Goal: Task Accomplishment & Management: Use online tool/utility

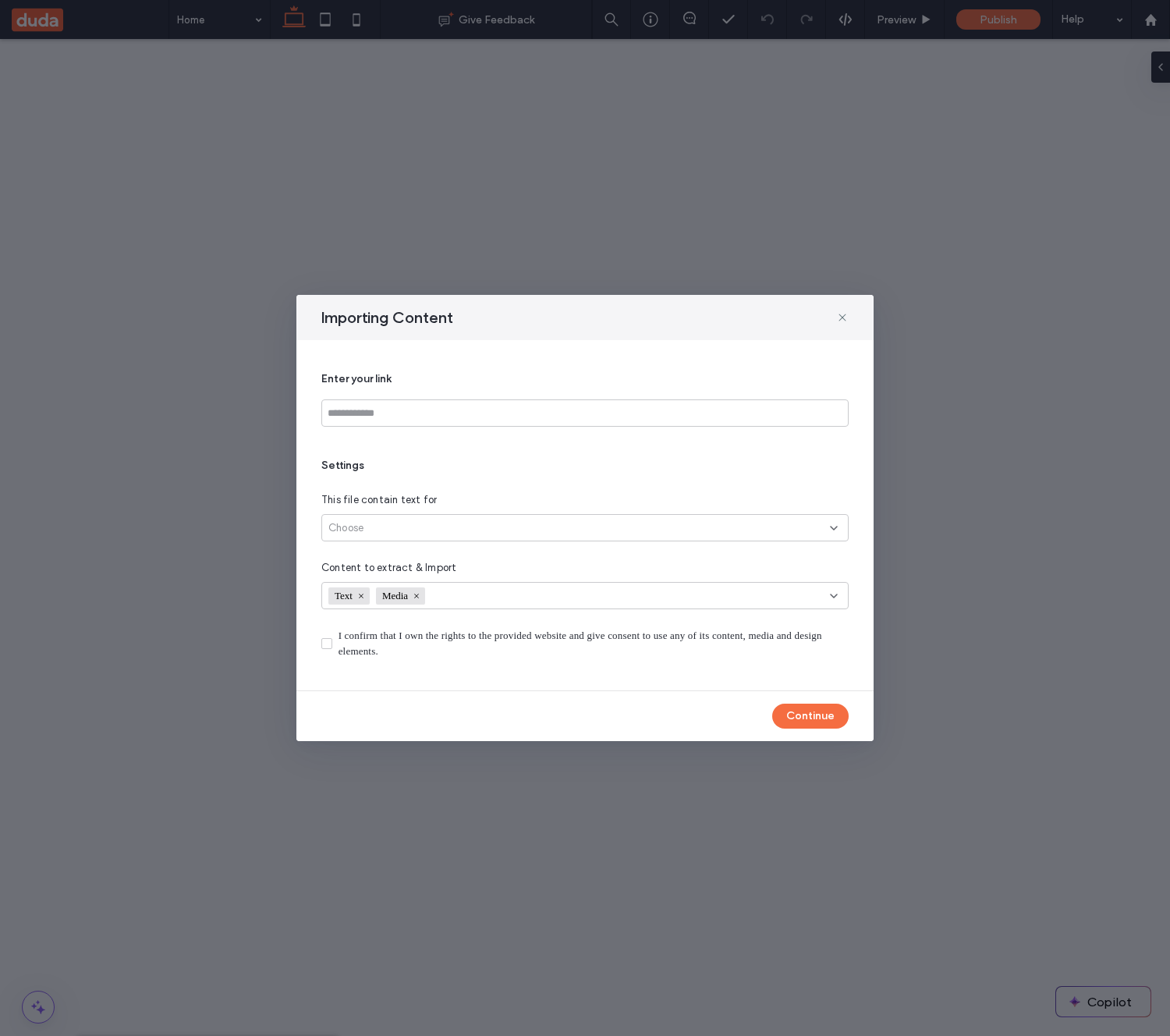
click at [827, 641] on div "I confirm that I own the rights to the provided website and give consent to use…" at bounding box center [593, 643] width 510 height 31
click at [331, 638] on label "I confirm that I own the rights to the provided website and give consent to use…" at bounding box center [584, 643] width 527 height 31
click at [793, 715] on button "Continue" at bounding box center [810, 716] width 76 height 25
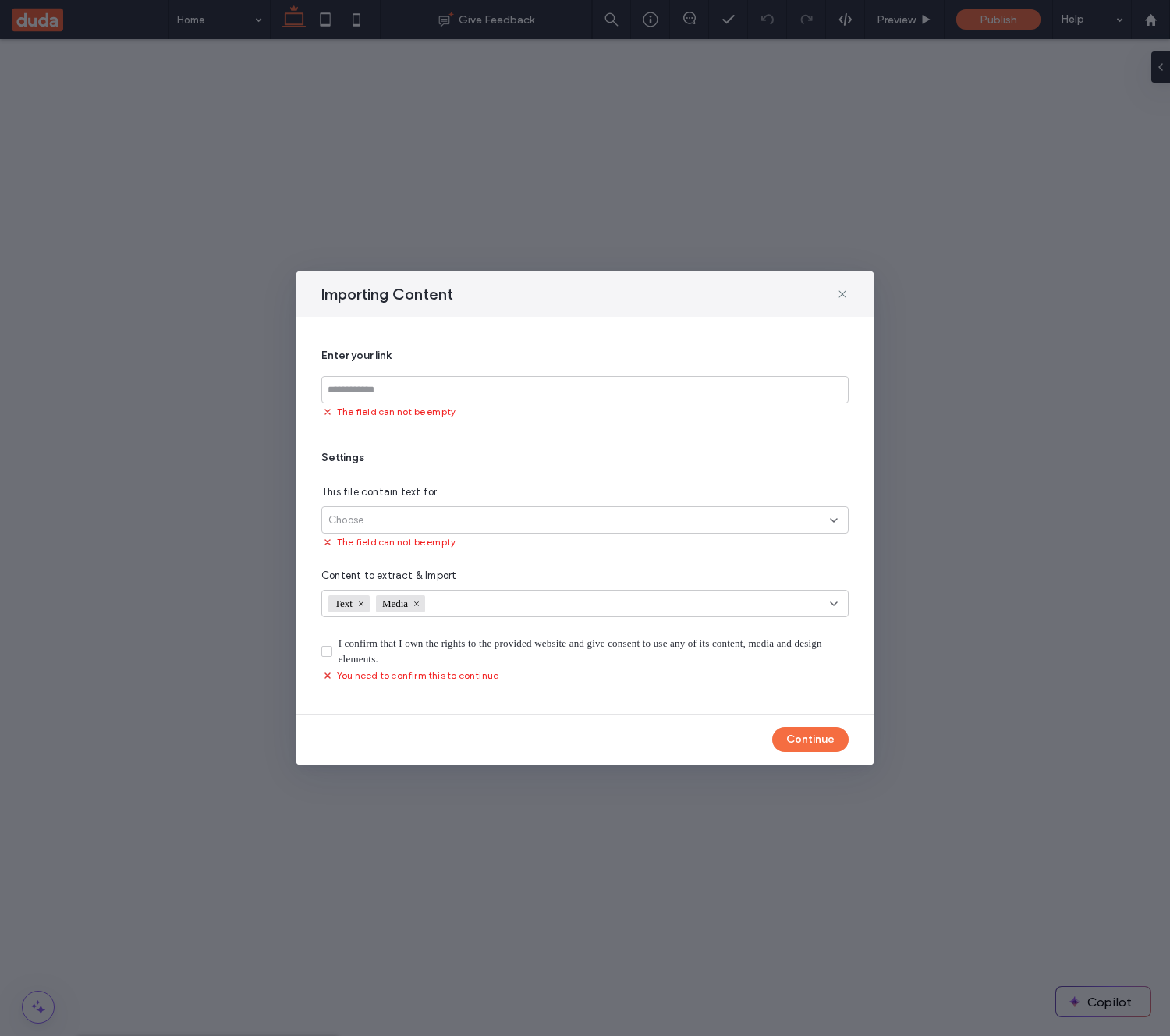
click at [470, 641] on div "I confirm that I own the rights to the provided website and give consent to use…" at bounding box center [593, 651] width 510 height 31
click at [818, 735] on button "Continue" at bounding box center [810, 740] width 76 height 25
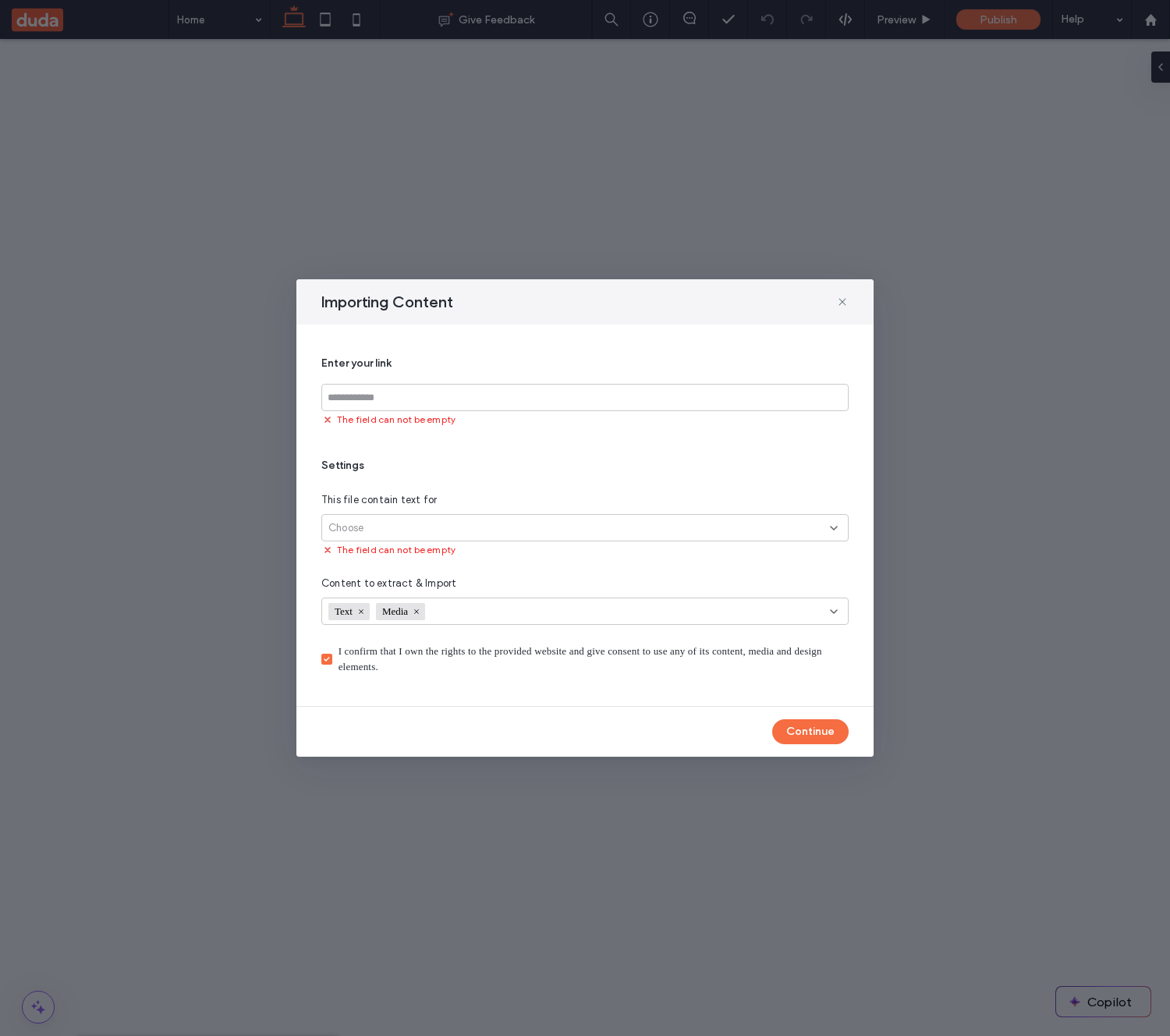
click at [512, 652] on div "I confirm that I own the rights to the provided website and give consent to use…" at bounding box center [593, 659] width 510 height 31
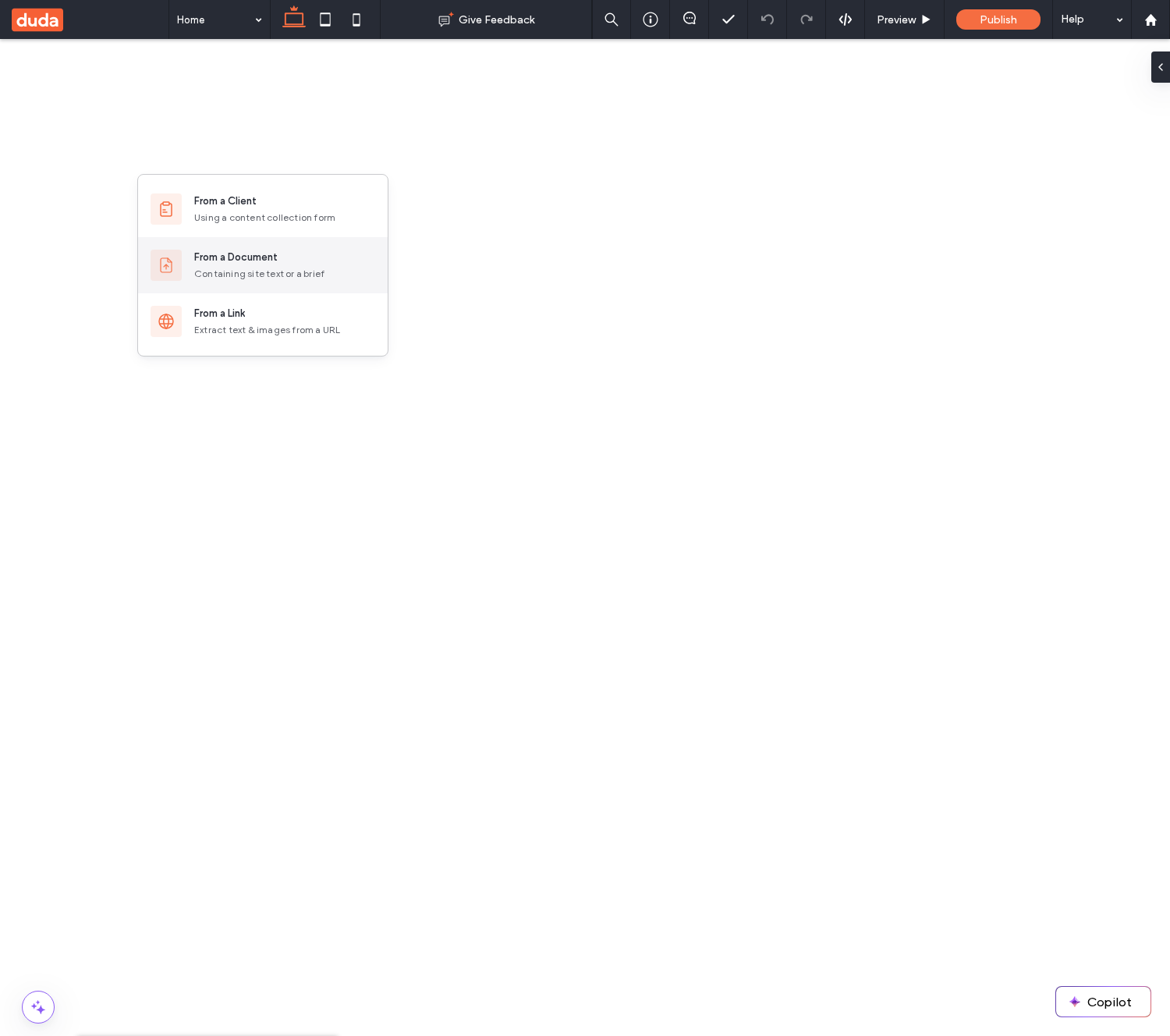
click at [224, 272] on div "Containing site text or a brief" at bounding box center [285, 274] width 181 height 14
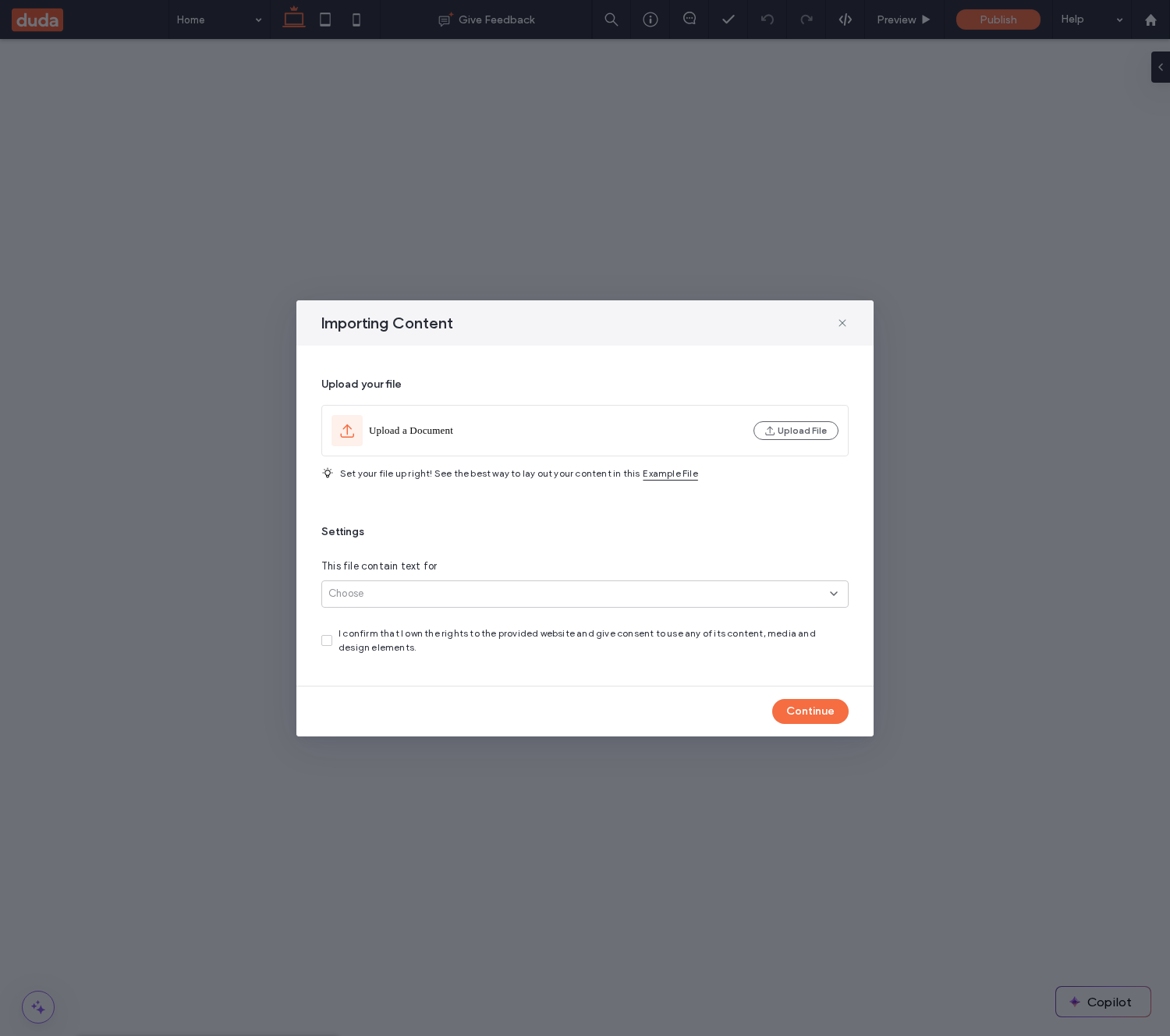
click at [343, 702] on div "Continue" at bounding box center [585, 711] width 577 height 50
click at [830, 717] on button "Continue" at bounding box center [810, 711] width 76 height 25
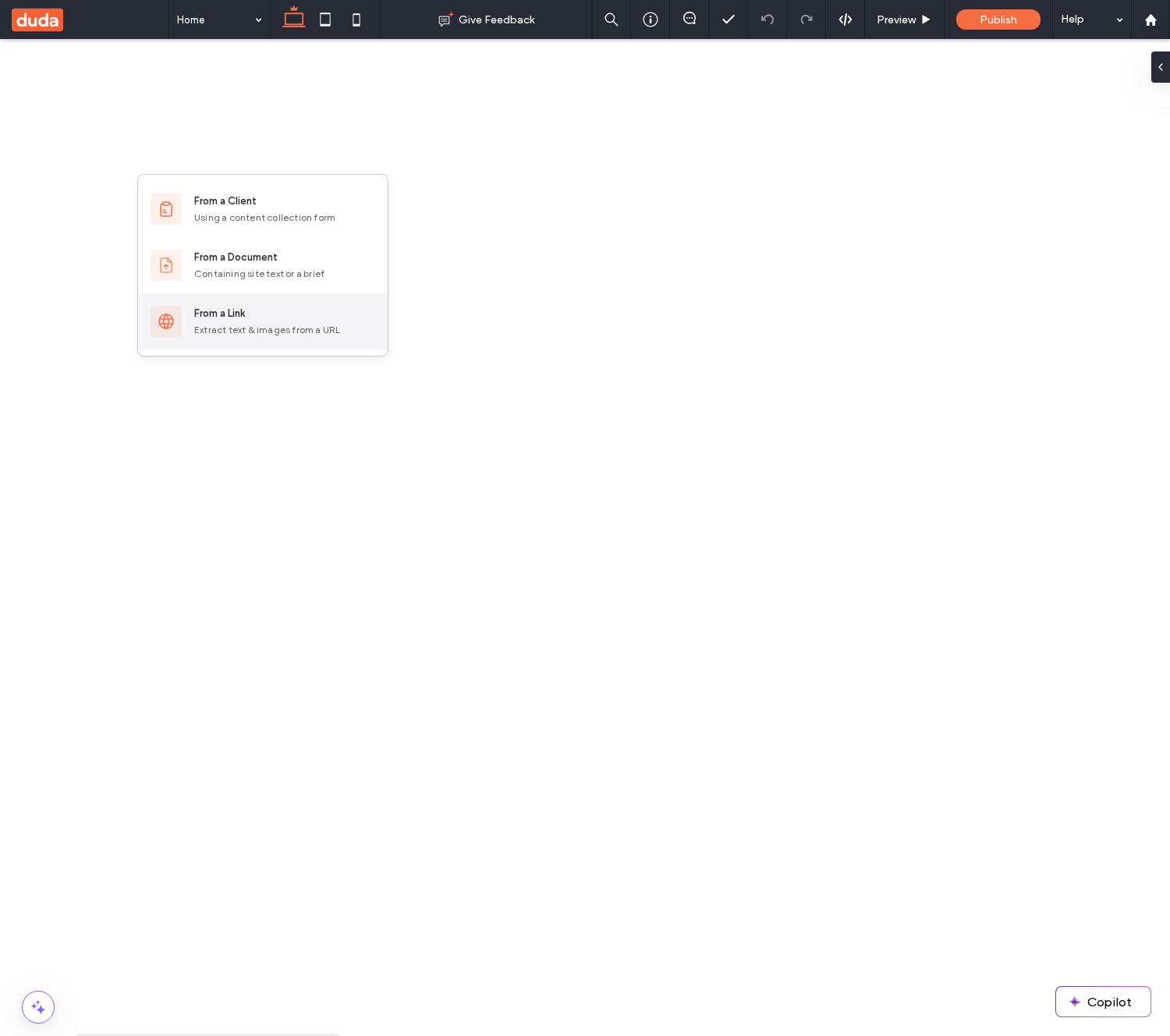
click at [239, 317] on div "From a Link" at bounding box center [219, 314] width 50 height 15
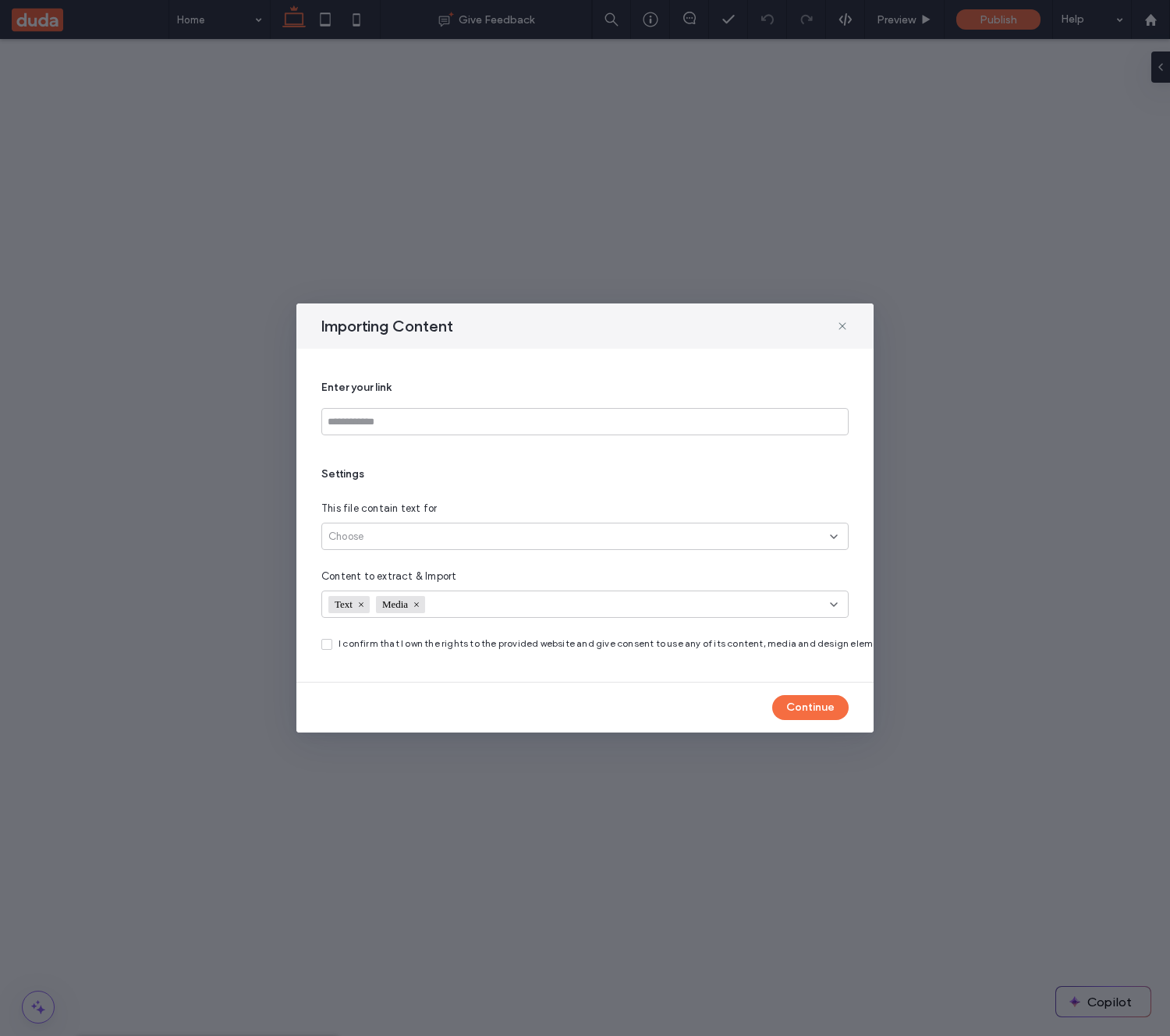
click at [329, 649] on span at bounding box center [326, 643] width 10 height 10
click at [813, 705] on button "Continue" at bounding box center [810, 707] width 76 height 25
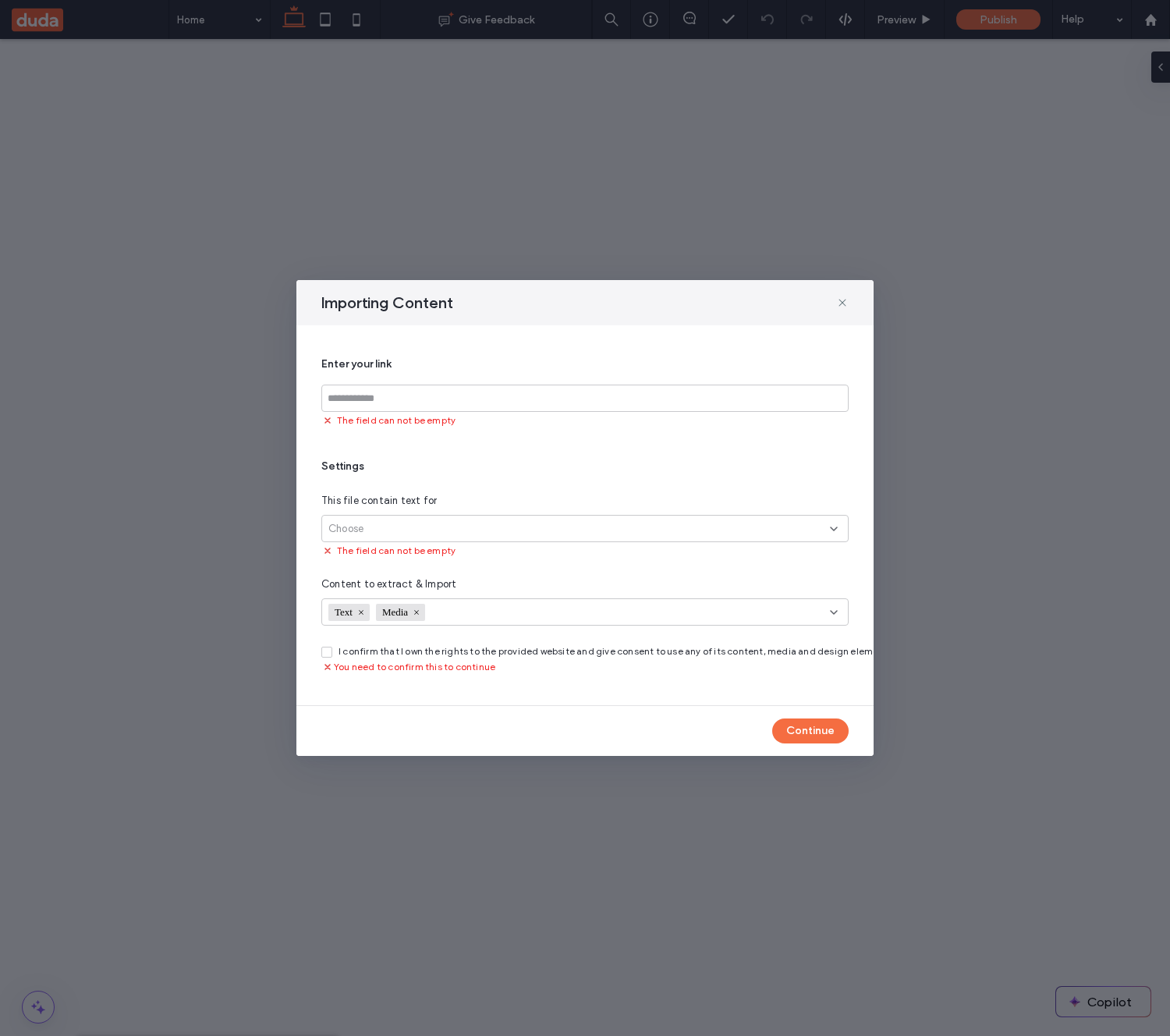
click at [577, 660] on div "You need to confirm this to continue" at bounding box center [584, 666] width 527 height 15
click at [439, 396] on input at bounding box center [584, 397] width 527 height 28
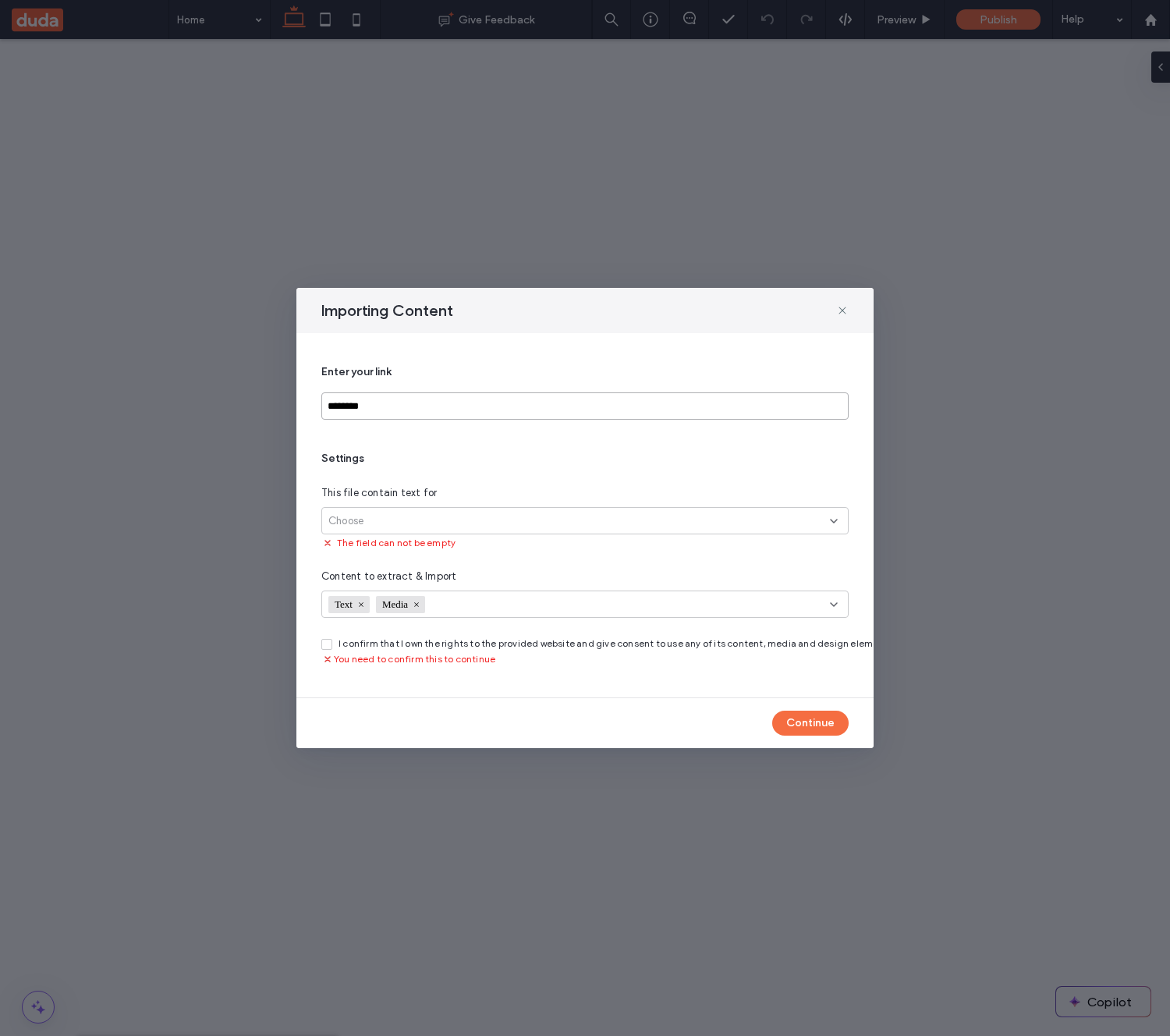
type input "********"
click at [516, 519] on div "Choose" at bounding box center [579, 521] width 501 height 15
click at [489, 552] on div "Link’s exact page" at bounding box center [585, 548] width 526 height 28
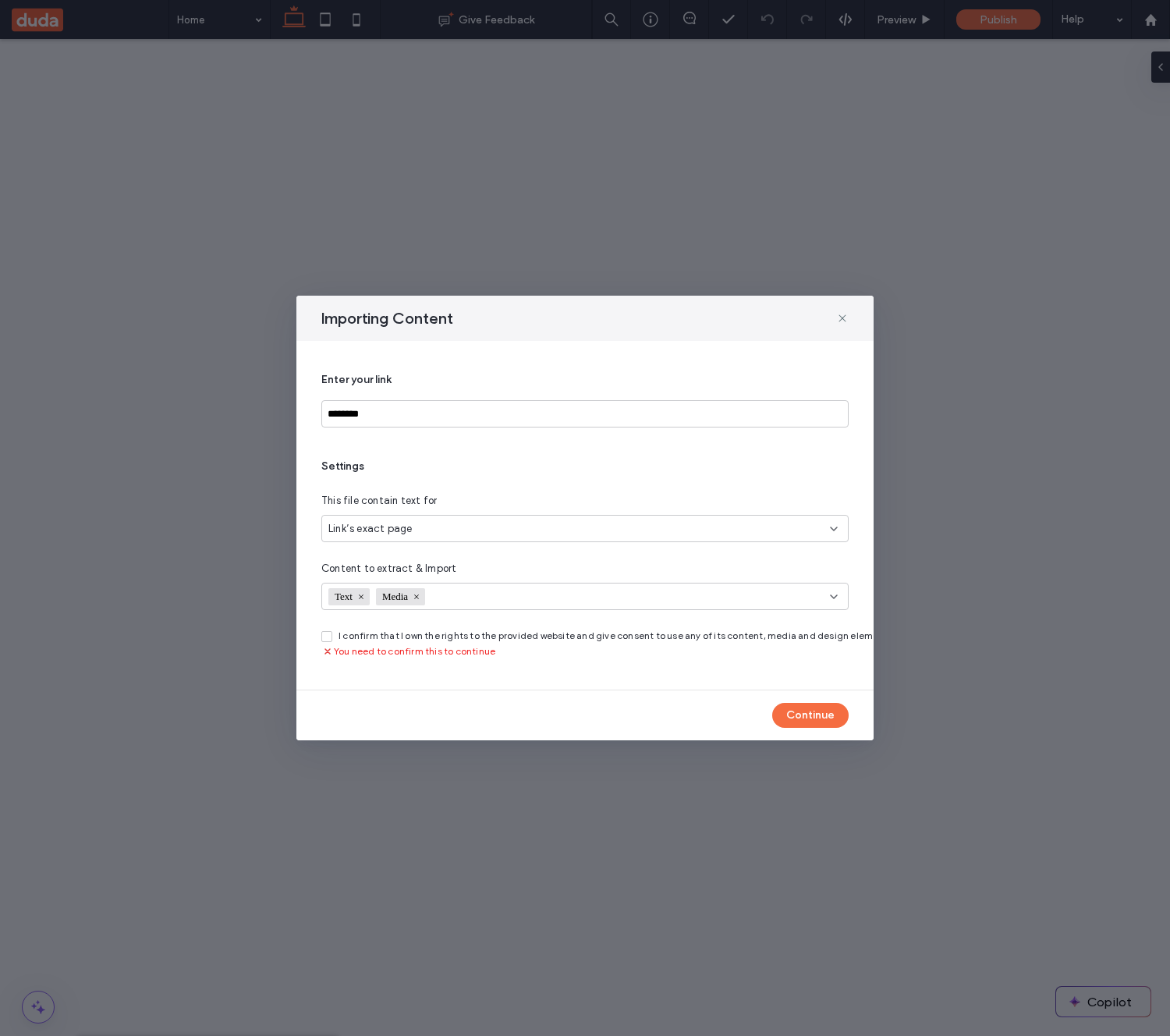
click at [514, 640] on span "I confirm that I own the rights to the provided website and give consent to use…" at bounding box center [616, 636] width 556 height 14
click at [325, 638] on icon at bounding box center [327, 636] width 6 height 5
click at [814, 716] on button "Continue" at bounding box center [810, 715] width 76 height 25
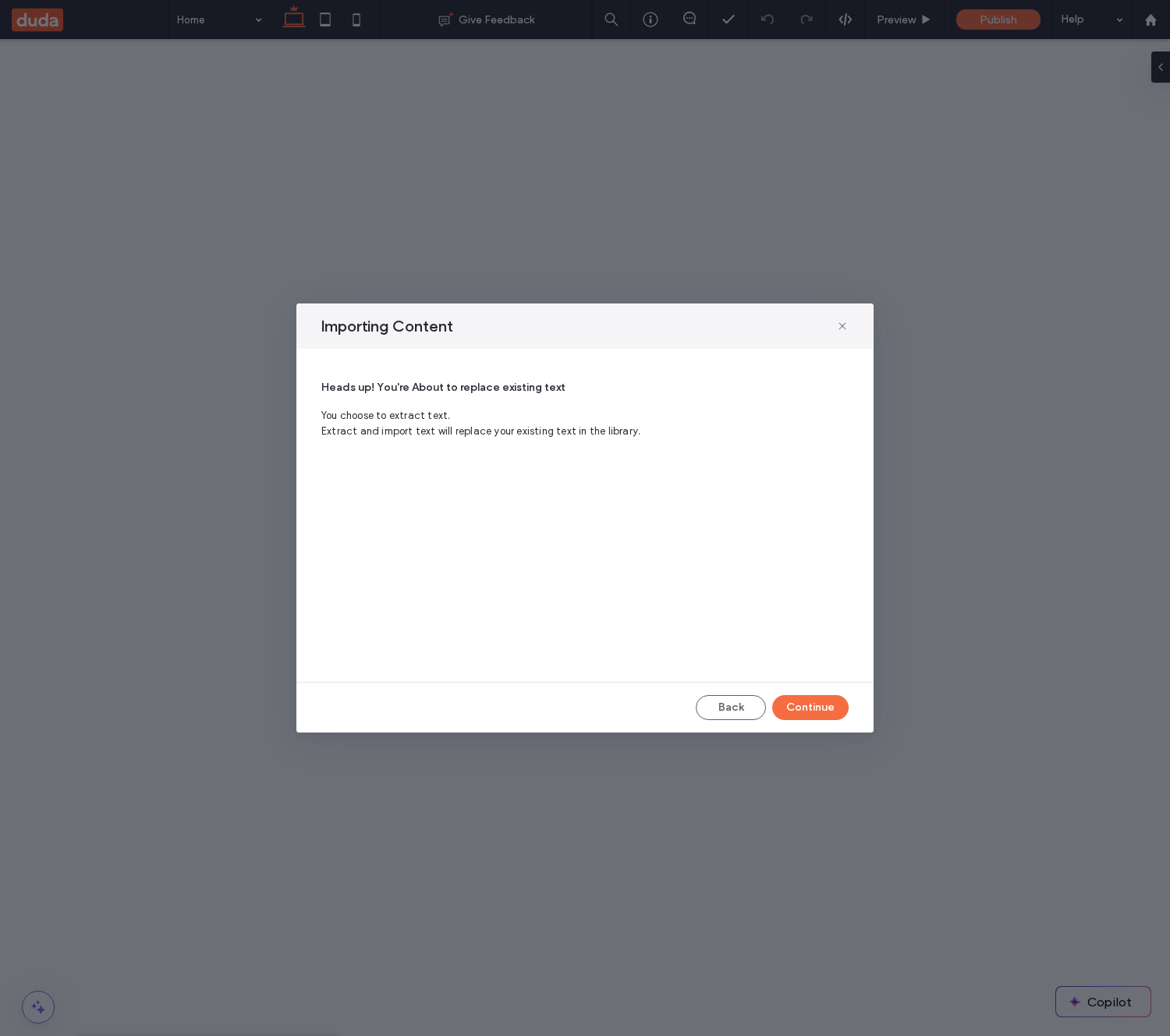
click at [397, 420] on span "You choose to extract text. Extract and import text will replace your existing …" at bounding box center [584, 423] width 527 height 31
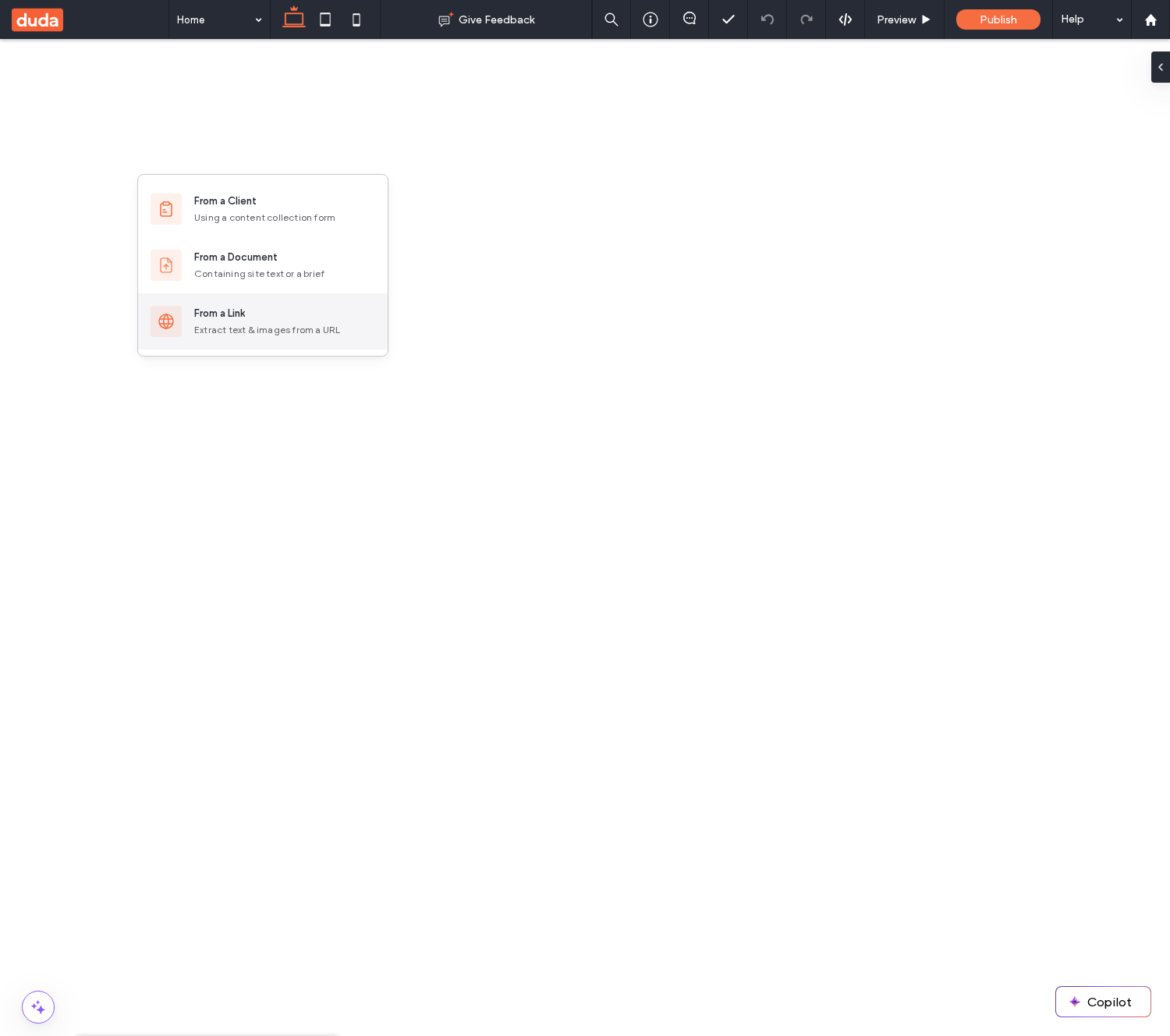
click at [237, 320] on div "From a Link" at bounding box center [219, 314] width 50 height 15
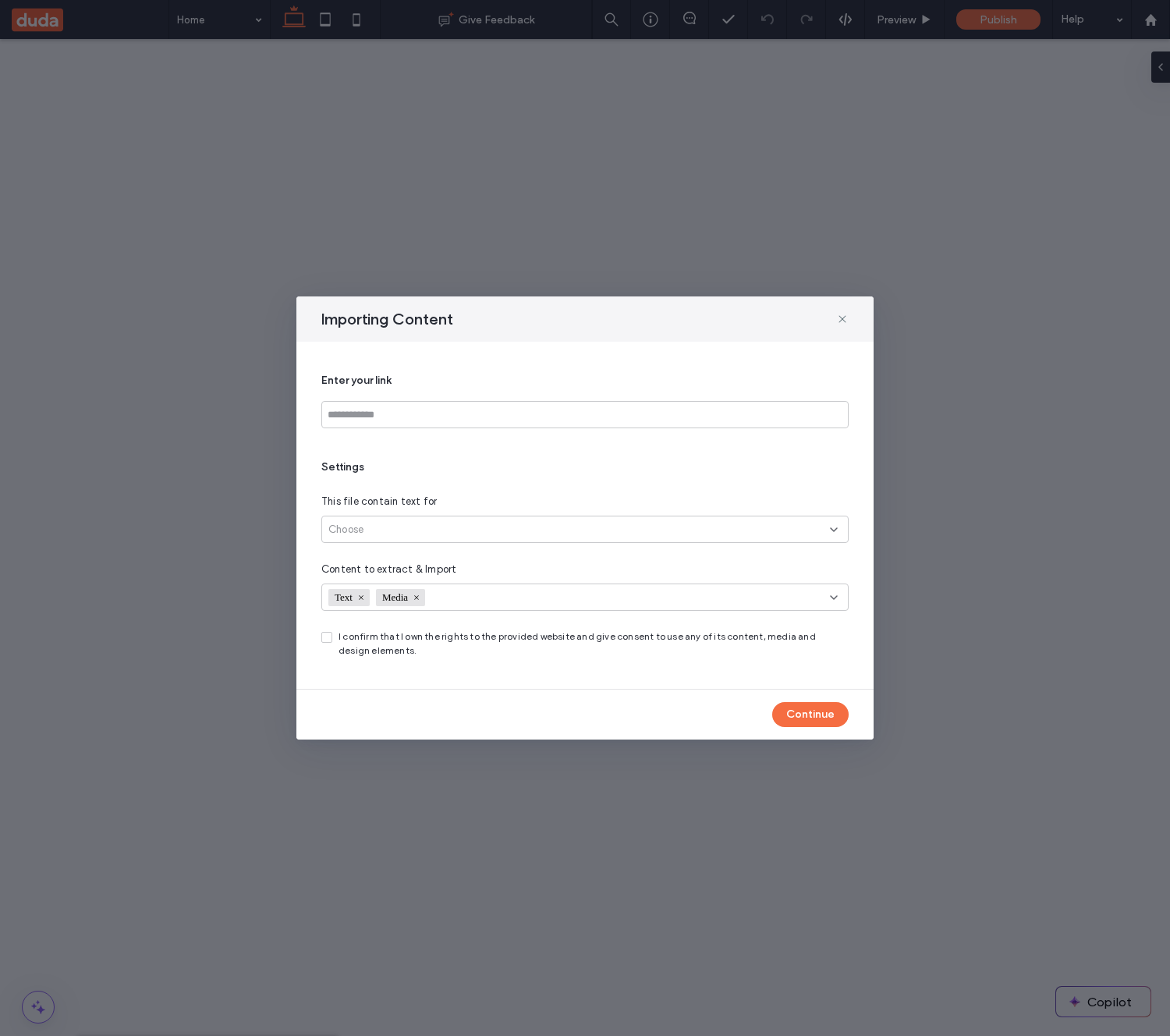
click at [330, 640] on span at bounding box center [326, 637] width 10 height 10
click at [372, 638] on span "I confirm that I own the rights to the provided website and give consent to use…" at bounding box center [593, 642] width 510 height 28
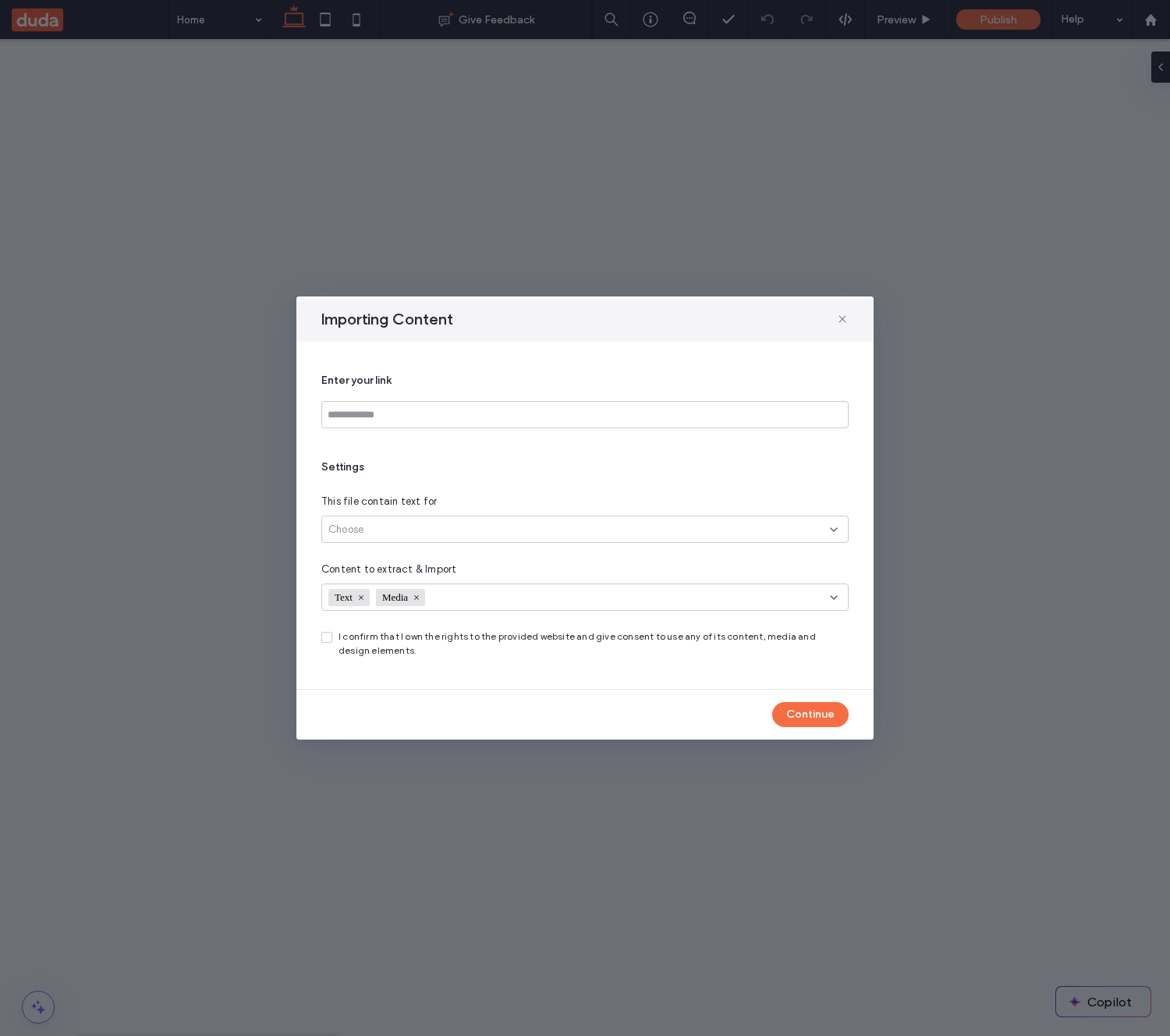
click at [328, 639] on icon at bounding box center [327, 637] width 7 height 5
click at [363, 638] on span "I confirm that I own the rights to the provided website and give consent to use…" at bounding box center [593, 642] width 510 height 28
click at [326, 639] on icon at bounding box center [327, 637] width 6 height 5
click at [408, 651] on span "I confirm that I own the rights to the provided website and give consent to use…" at bounding box center [593, 642] width 510 height 28
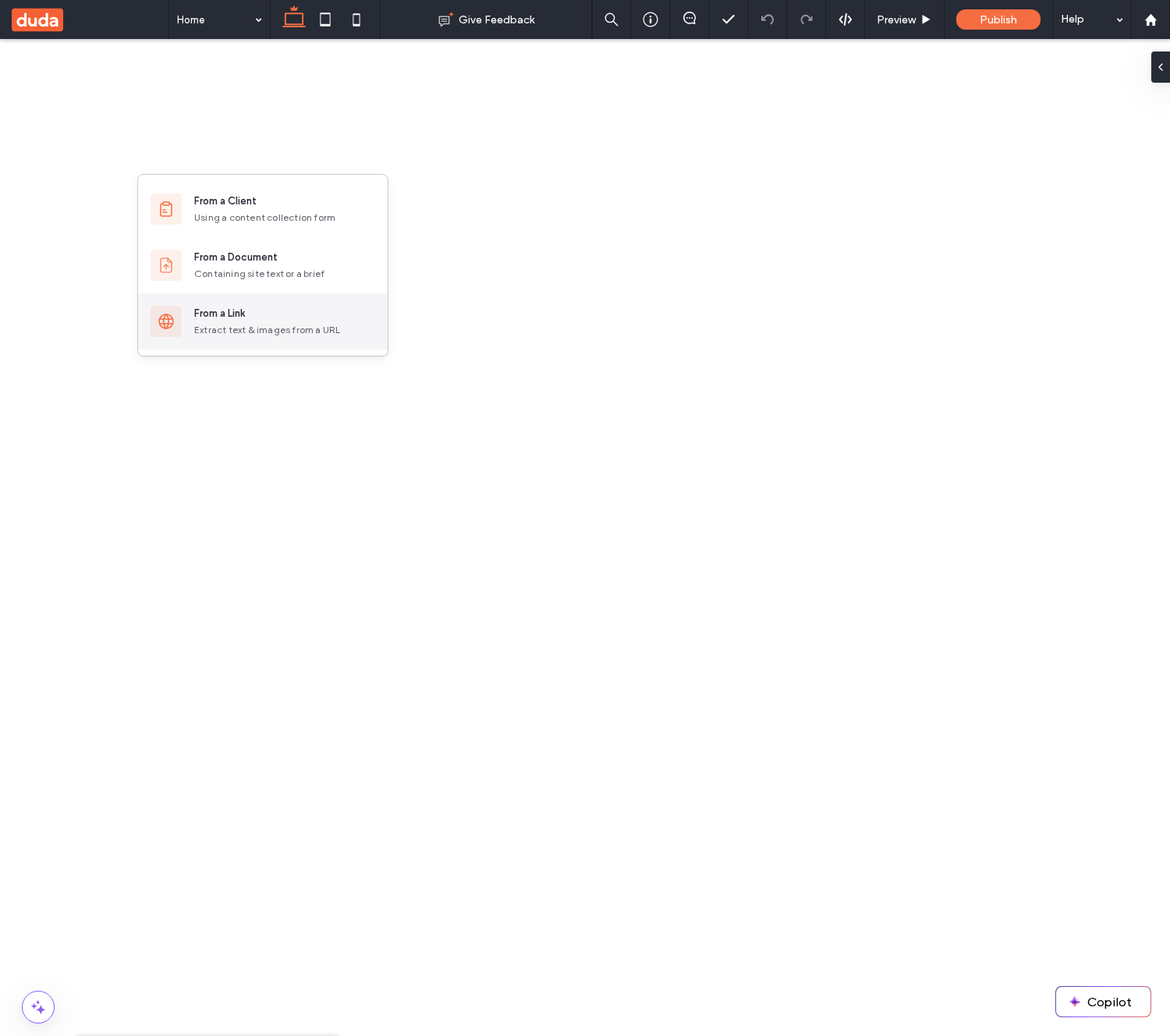
click at [272, 313] on div "From a Link" at bounding box center [285, 314] width 181 height 15
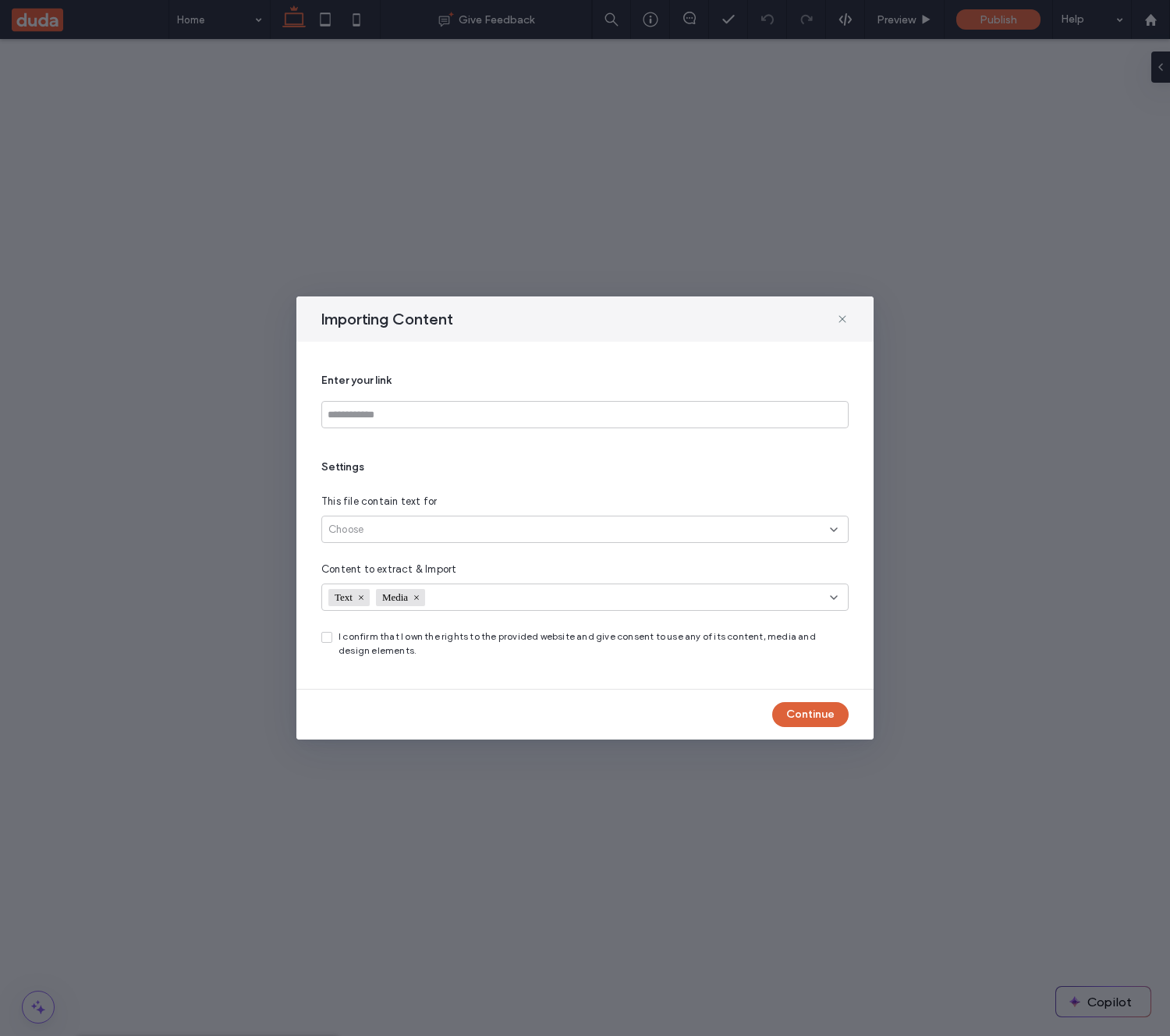
click at [807, 712] on button "Continue" at bounding box center [810, 715] width 76 height 25
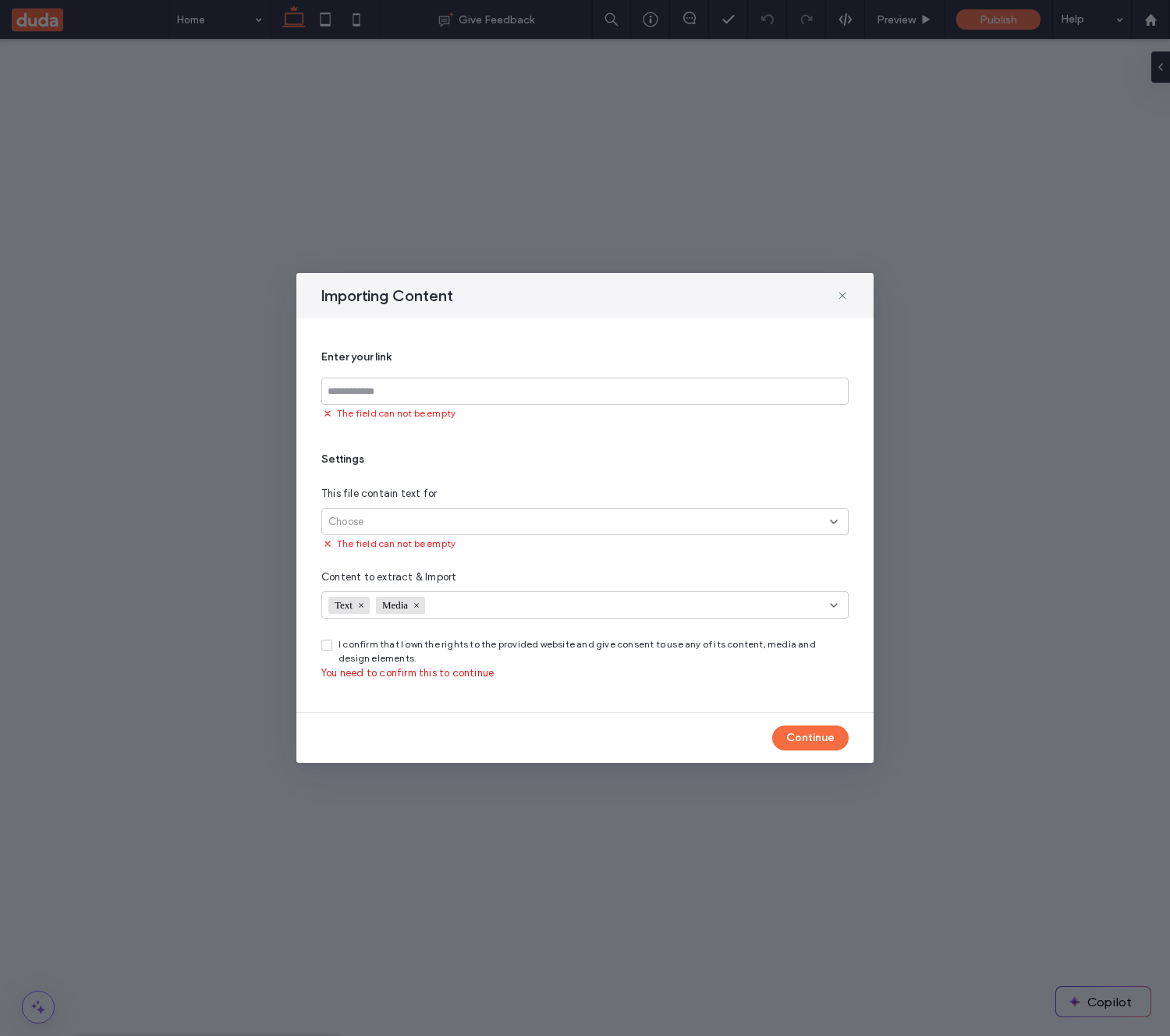
click at [445, 531] on div "Choose" at bounding box center [584, 521] width 527 height 28
click at [440, 580] on span "All site’s pages (up to 30)" at bounding box center [390, 577] width 122 height 15
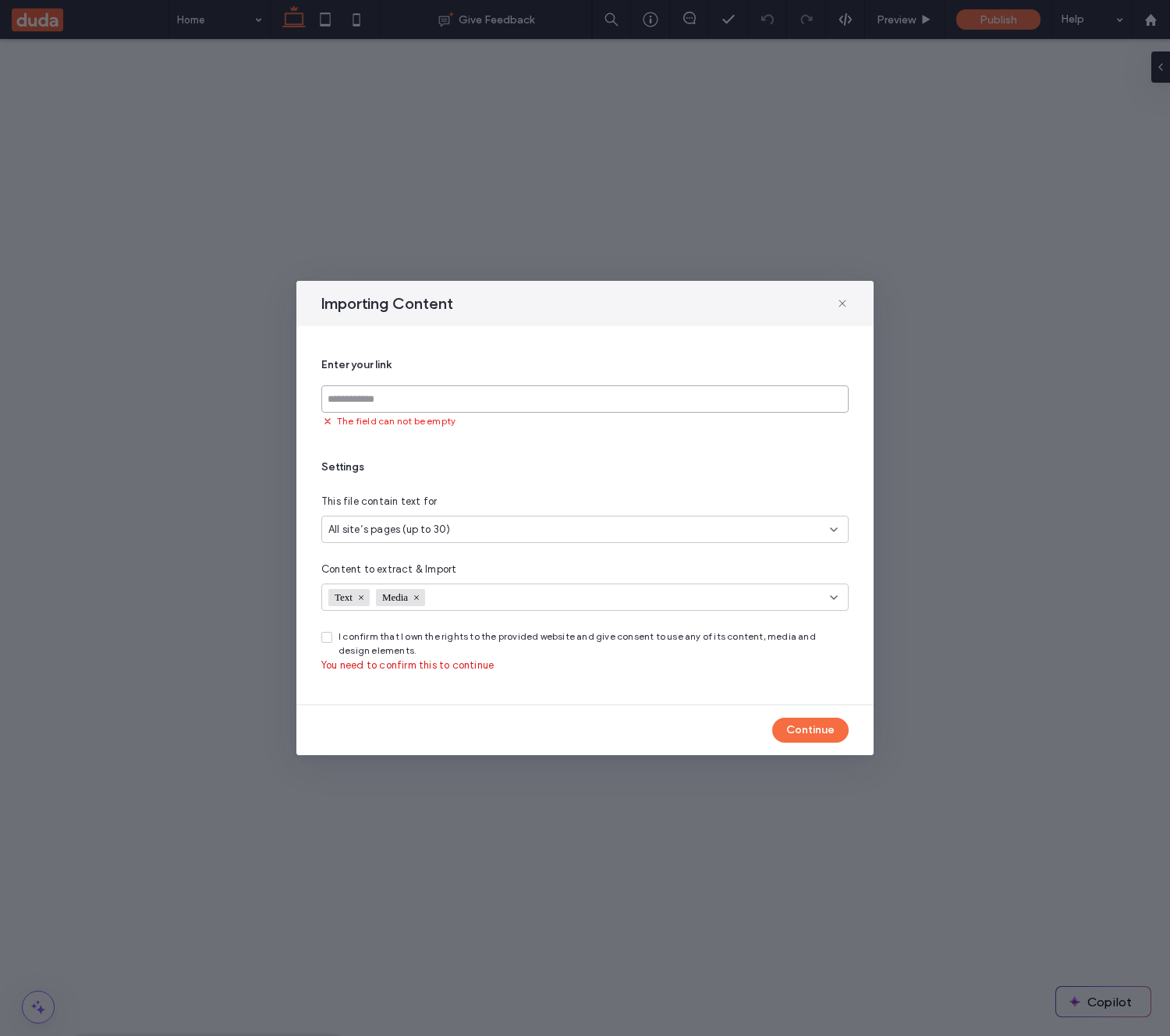
click at [407, 403] on input at bounding box center [584, 398] width 527 height 28
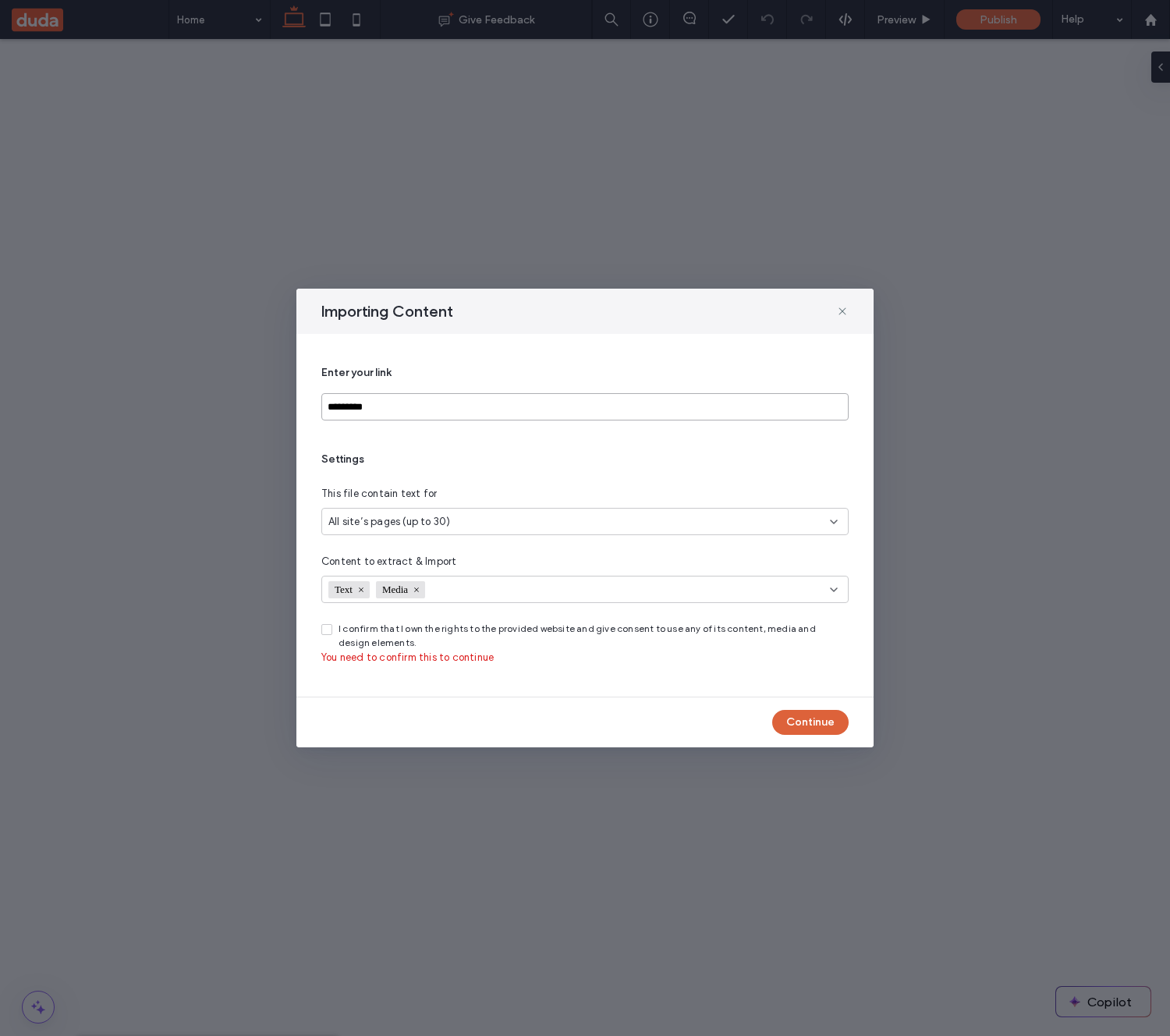
type input "*********"
click at [805, 724] on button "Continue" at bounding box center [810, 722] width 76 height 25
drag, startPoint x: 380, startPoint y: 638, endPoint x: 373, endPoint y: 636, distance: 7.3
click at [380, 638] on span "I confirm that I own the rights to the provided website and give consent to use…" at bounding box center [593, 635] width 510 height 28
click at [617, 659] on div "I confirm that I own the rights to the provided website and give consent to use…" at bounding box center [584, 643] width 527 height 44
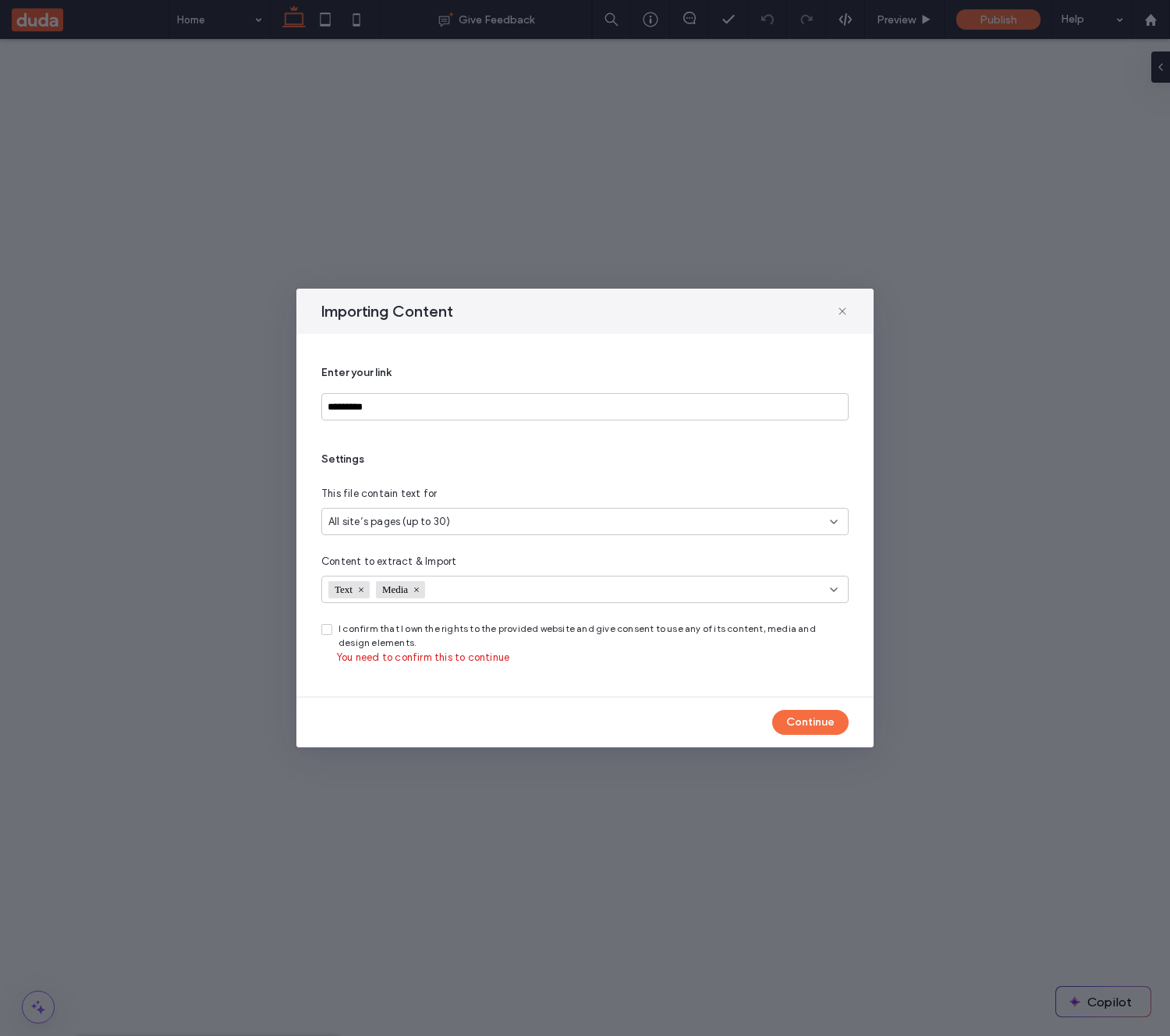
click at [378, 624] on span "I confirm that I own the rights to the provided website and give consent to use…" at bounding box center [593, 635] width 510 height 28
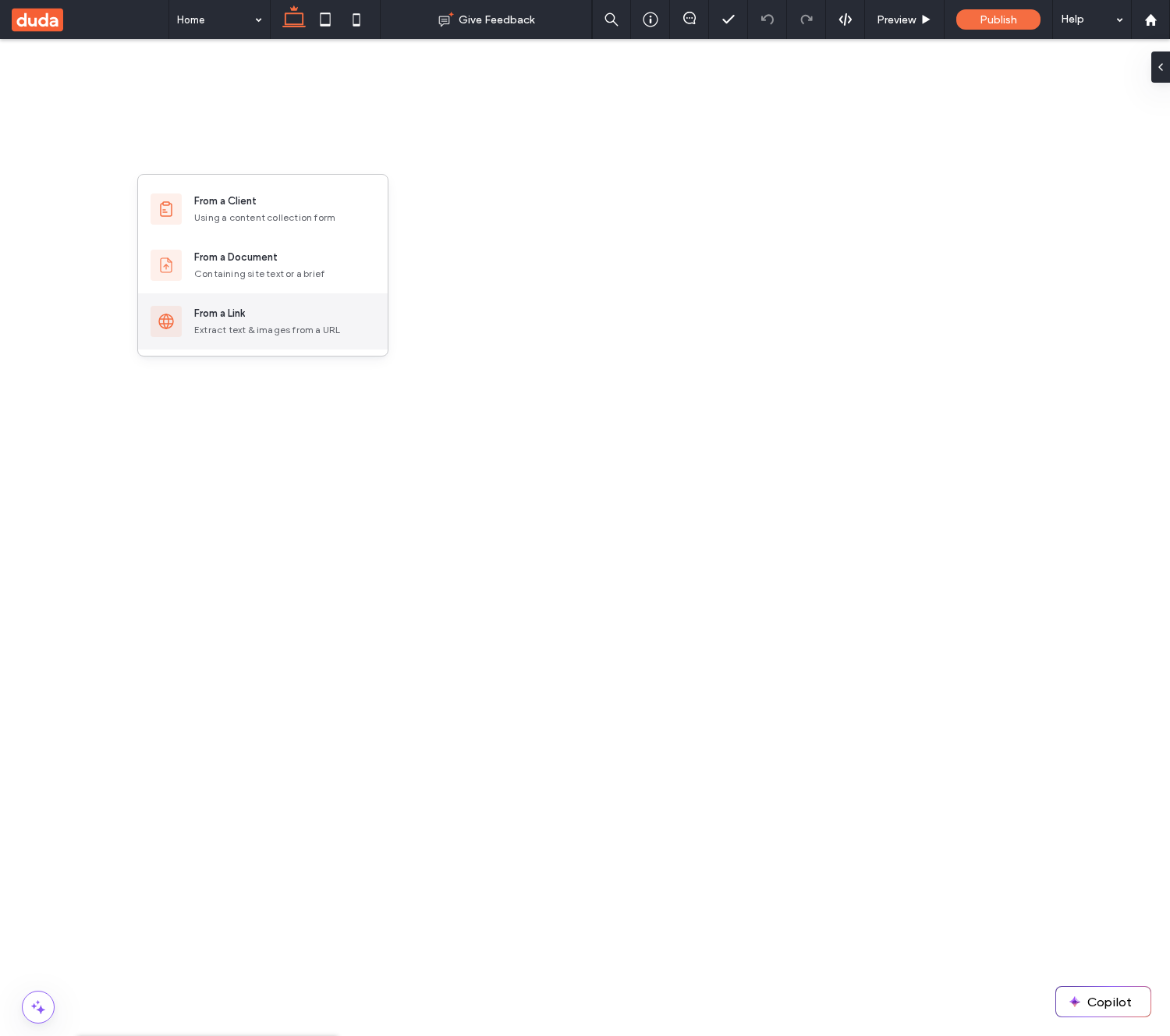
click at [250, 321] on div "From a Link Extract text & images from a URL" at bounding box center [285, 321] width 181 height 31
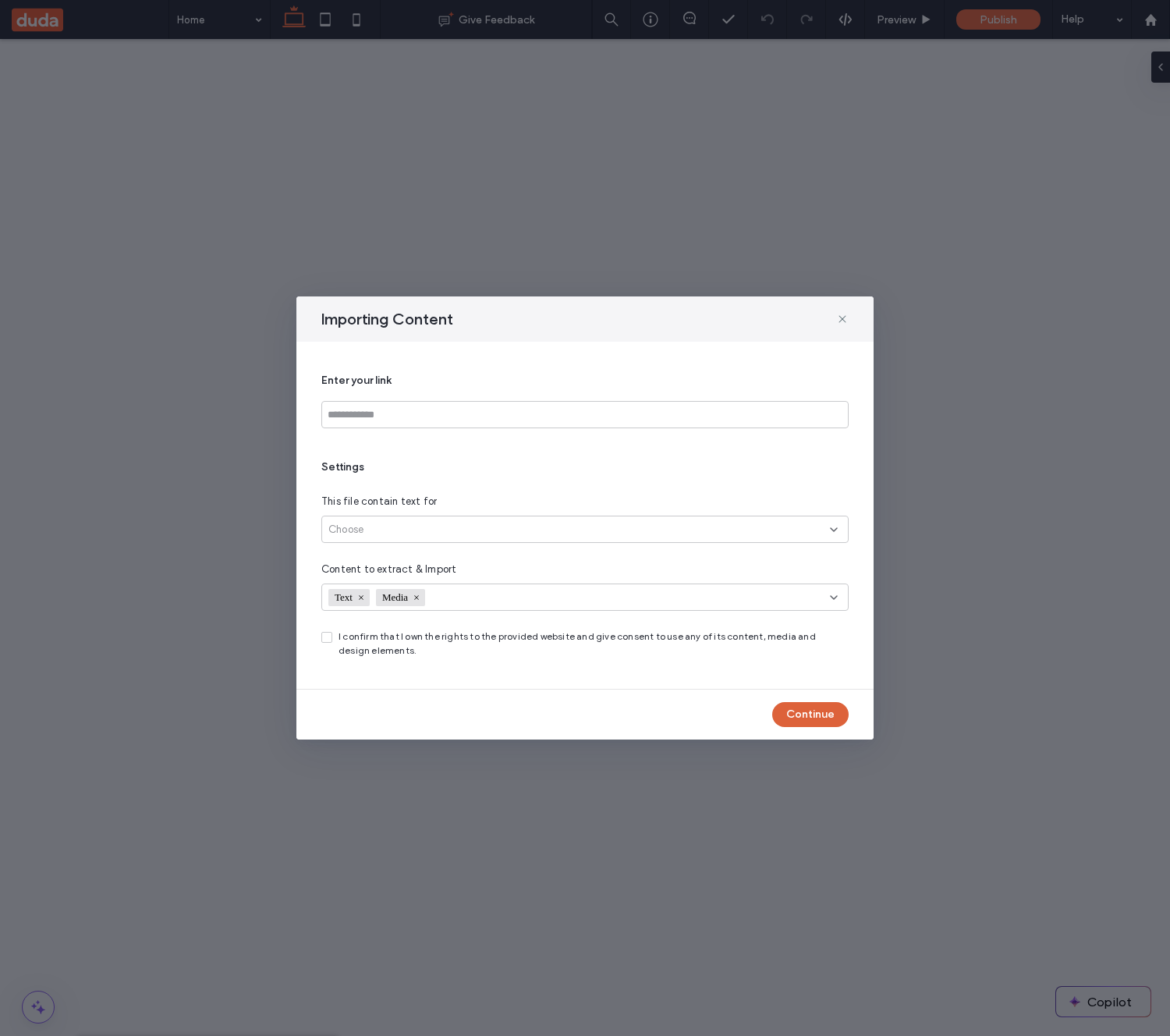
click at [806, 713] on button "Continue" at bounding box center [810, 715] width 76 height 25
click at [400, 416] on input at bounding box center [584, 415] width 527 height 28
type input "**********"
click at [423, 529] on div "Choose" at bounding box center [579, 530] width 501 height 15
click at [410, 553] on span "Link’s exact page" at bounding box center [371, 557] width 84 height 15
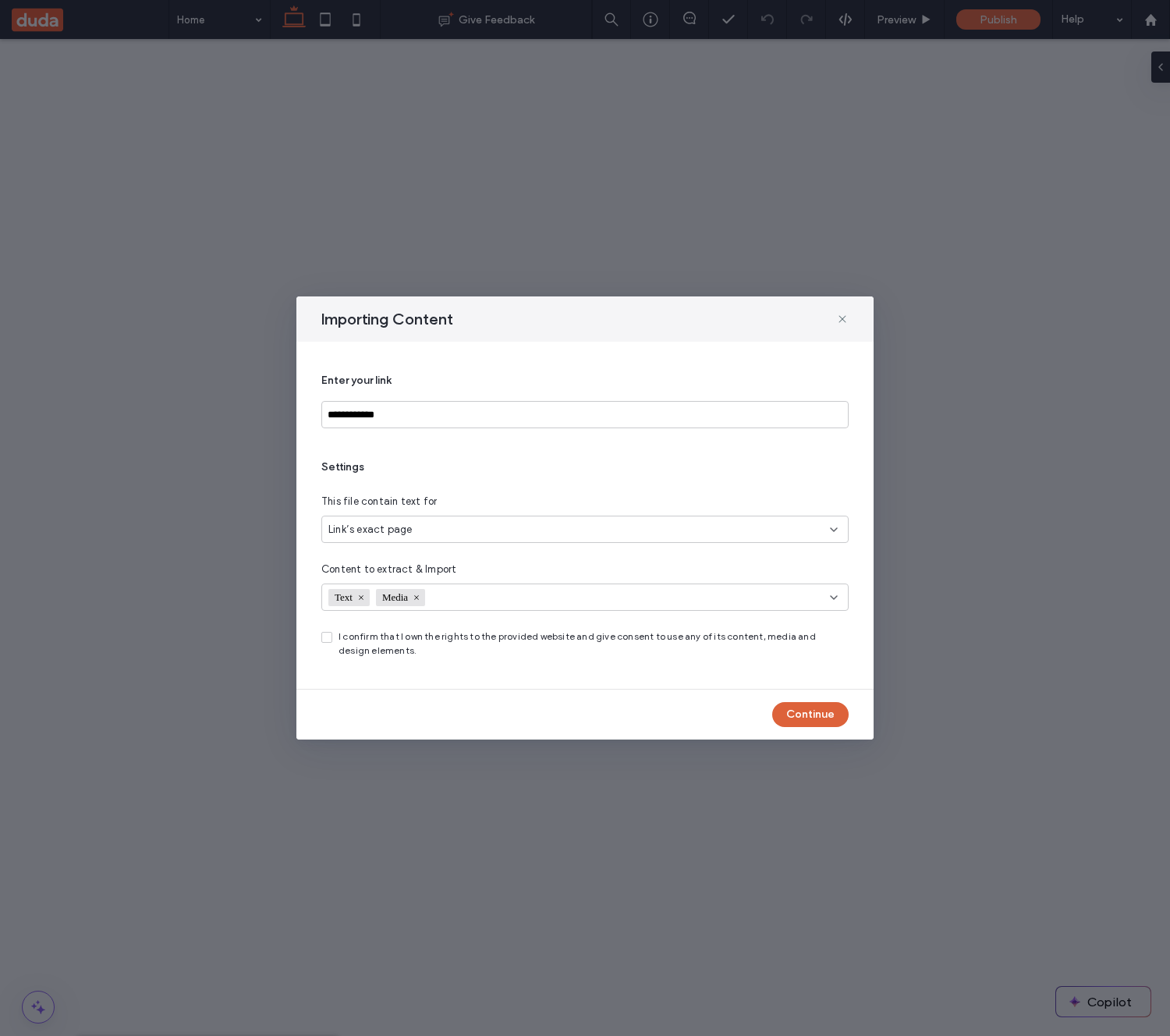
click at [813, 712] on button "Continue" at bounding box center [810, 715] width 76 height 25
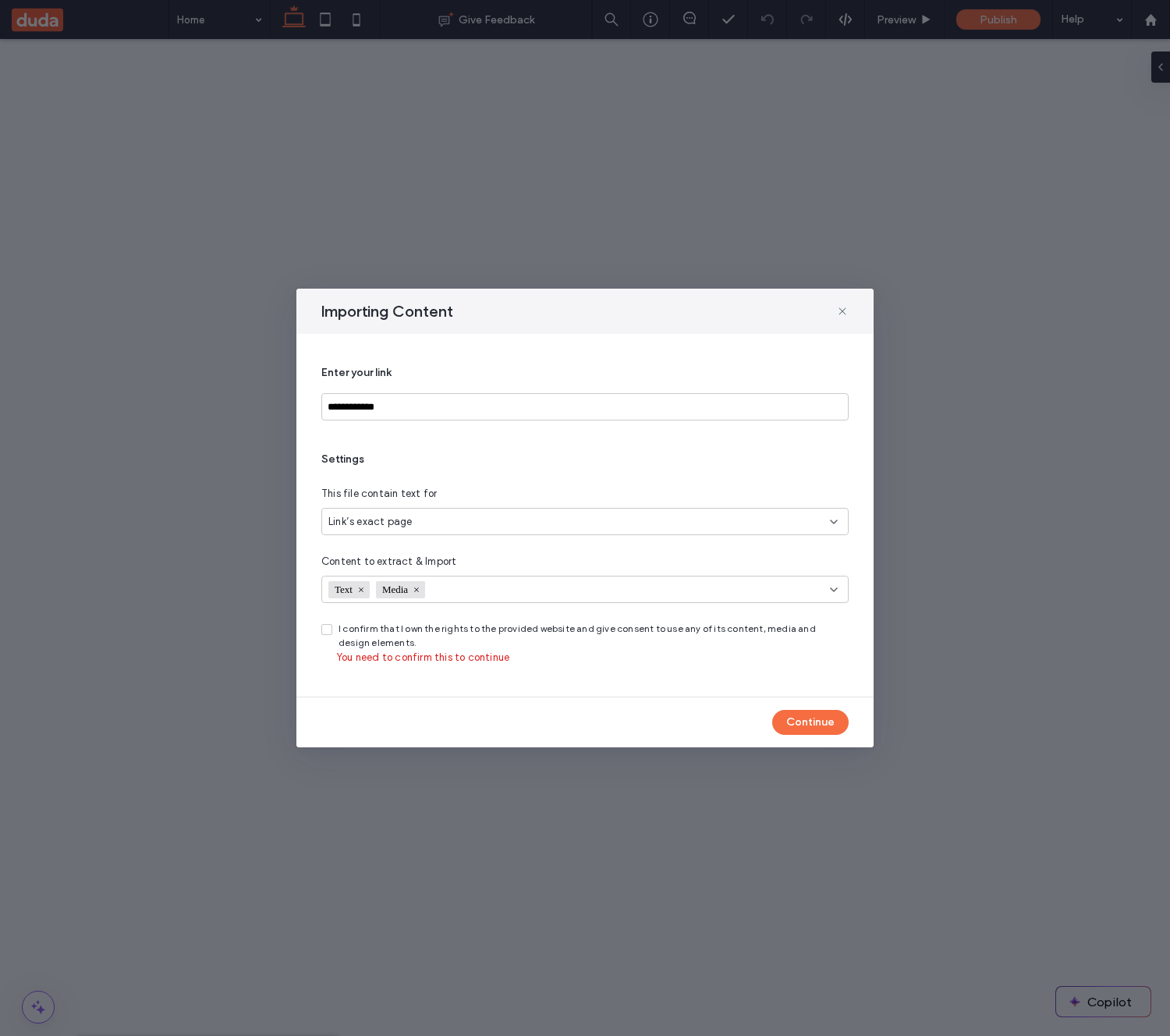
click at [565, 678] on div "**********" at bounding box center [585, 515] width 577 height 363
click at [804, 720] on button "Continue" at bounding box center [810, 722] width 76 height 25
click at [348, 632] on span "I confirm that I own the rights to the provided website and give consent to use…" at bounding box center [593, 635] width 510 height 28
drag, startPoint x: 329, startPoint y: 626, endPoint x: 373, endPoint y: 633, distance: 44.6
click at [329, 627] on icon at bounding box center [327, 629] width 7 height 5
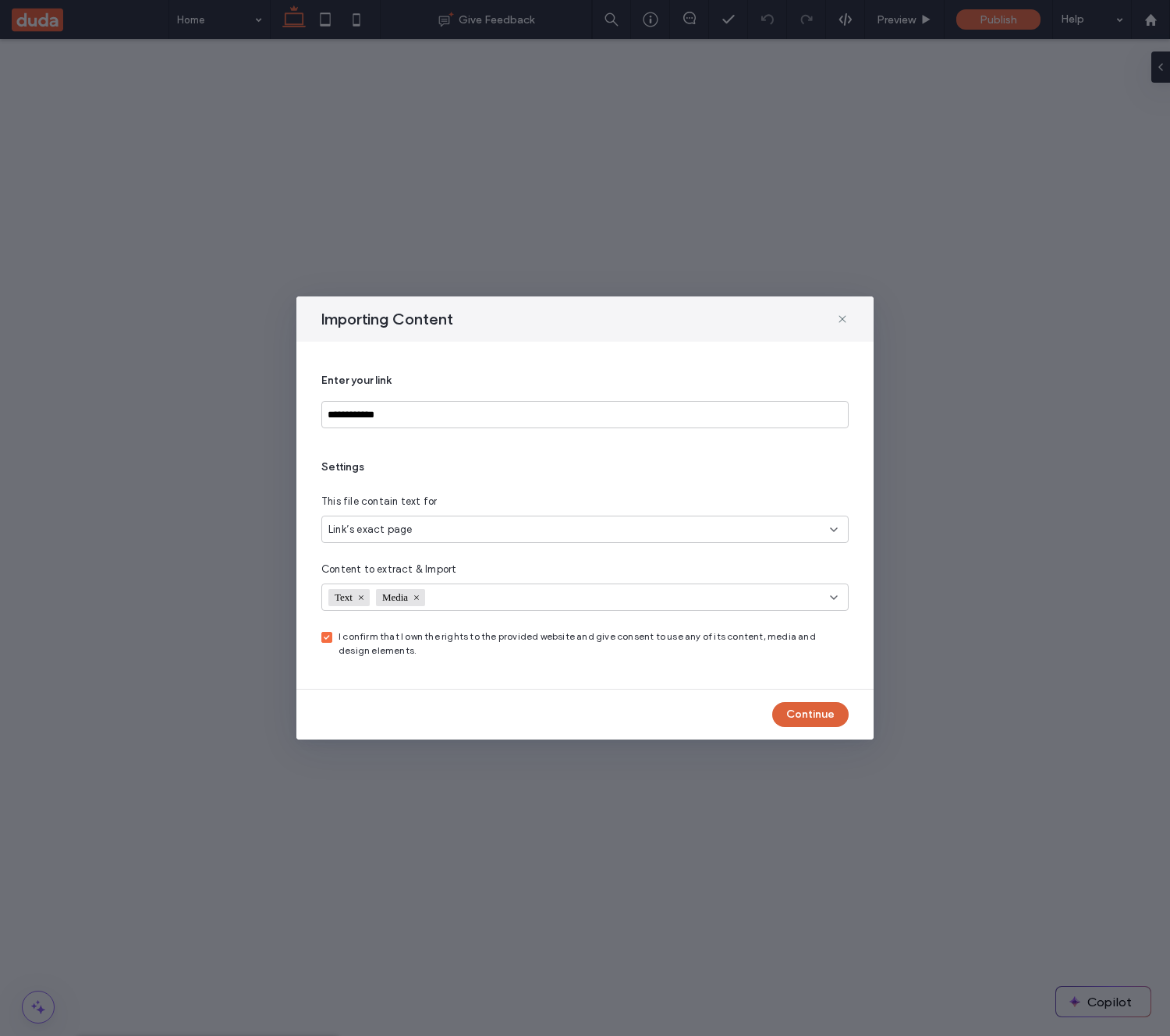
click at [797, 711] on button "Continue" at bounding box center [810, 715] width 76 height 25
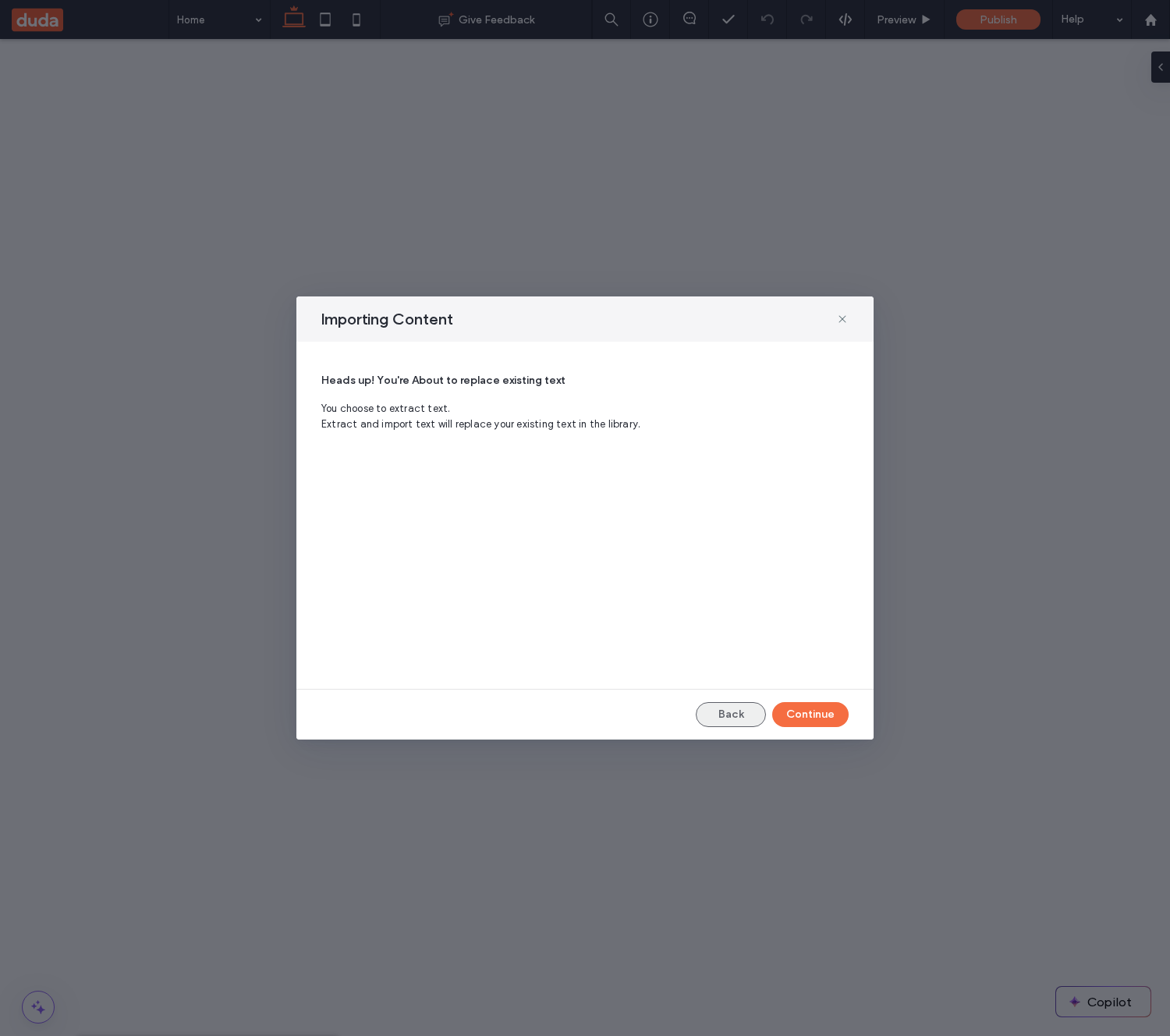
click at [731, 710] on button "Back" at bounding box center [731, 715] width 71 height 25
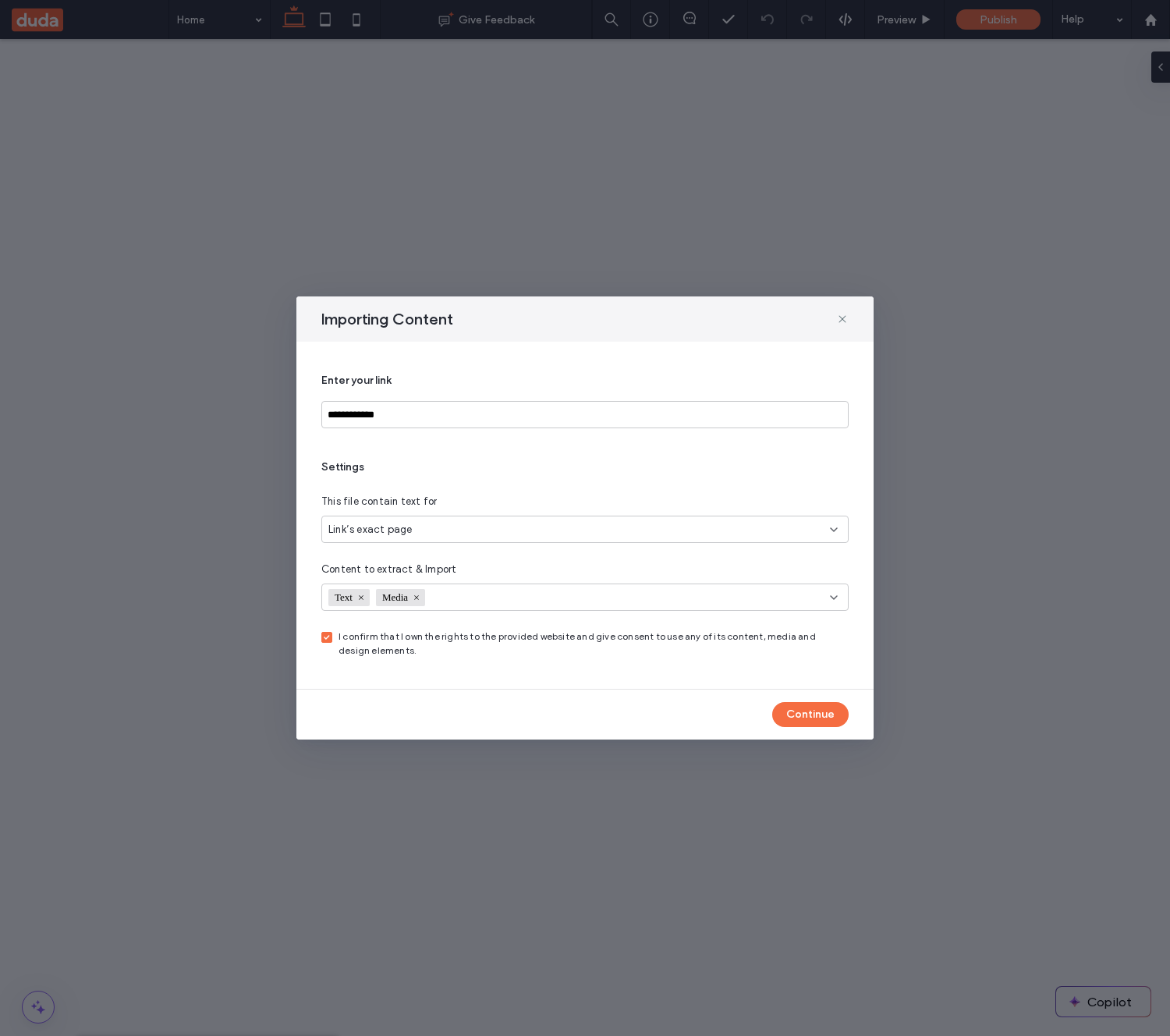
click at [326, 638] on icon at bounding box center [327, 637] width 6 height 5
click at [428, 661] on div "**********" at bounding box center [584, 515] width 527 height 310
click at [788, 708] on button "Continue" at bounding box center [810, 715] width 76 height 25
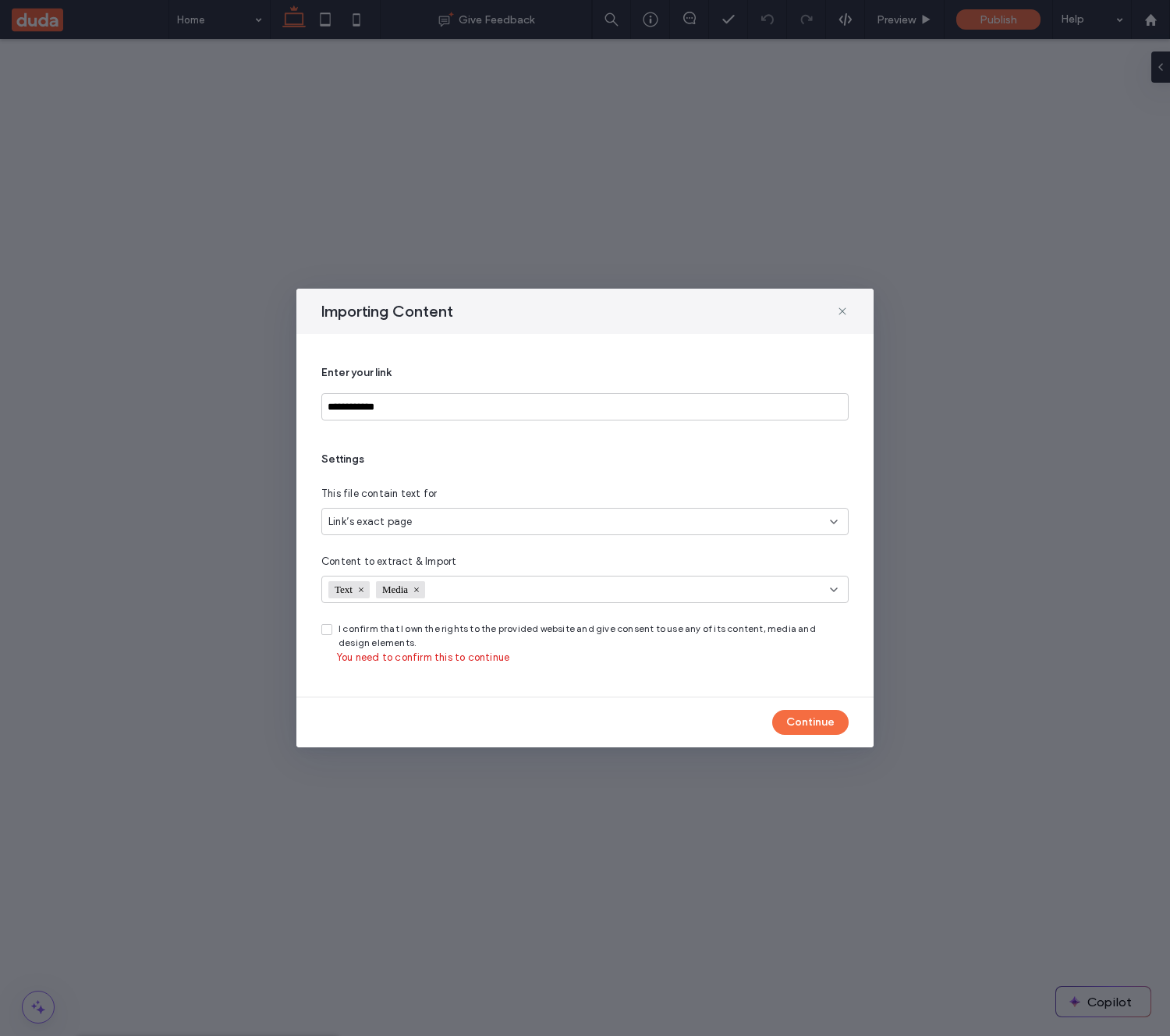
click at [324, 631] on icon at bounding box center [327, 629] width 7 height 5
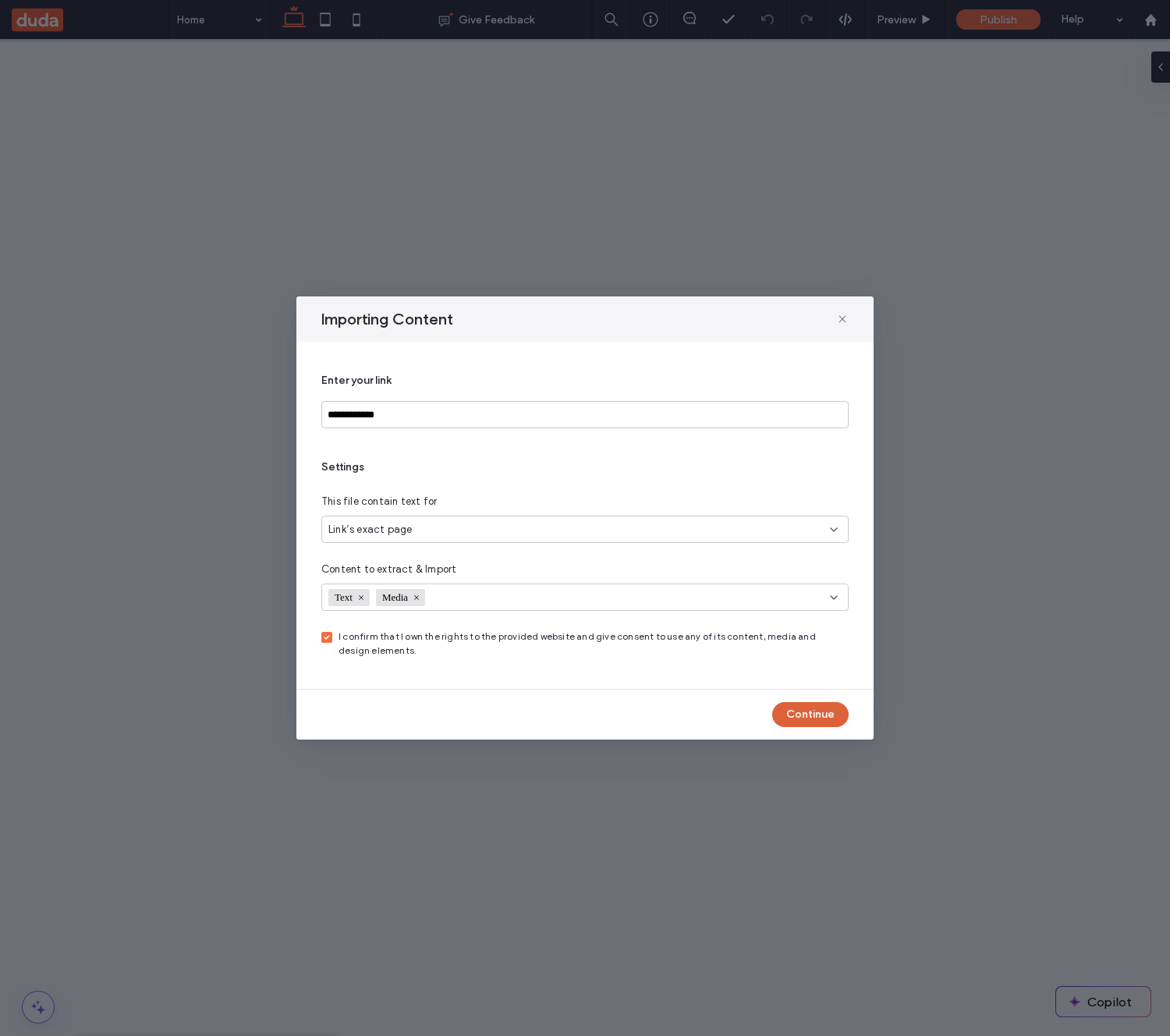
click at [809, 714] on button "Continue" at bounding box center [810, 715] width 76 height 25
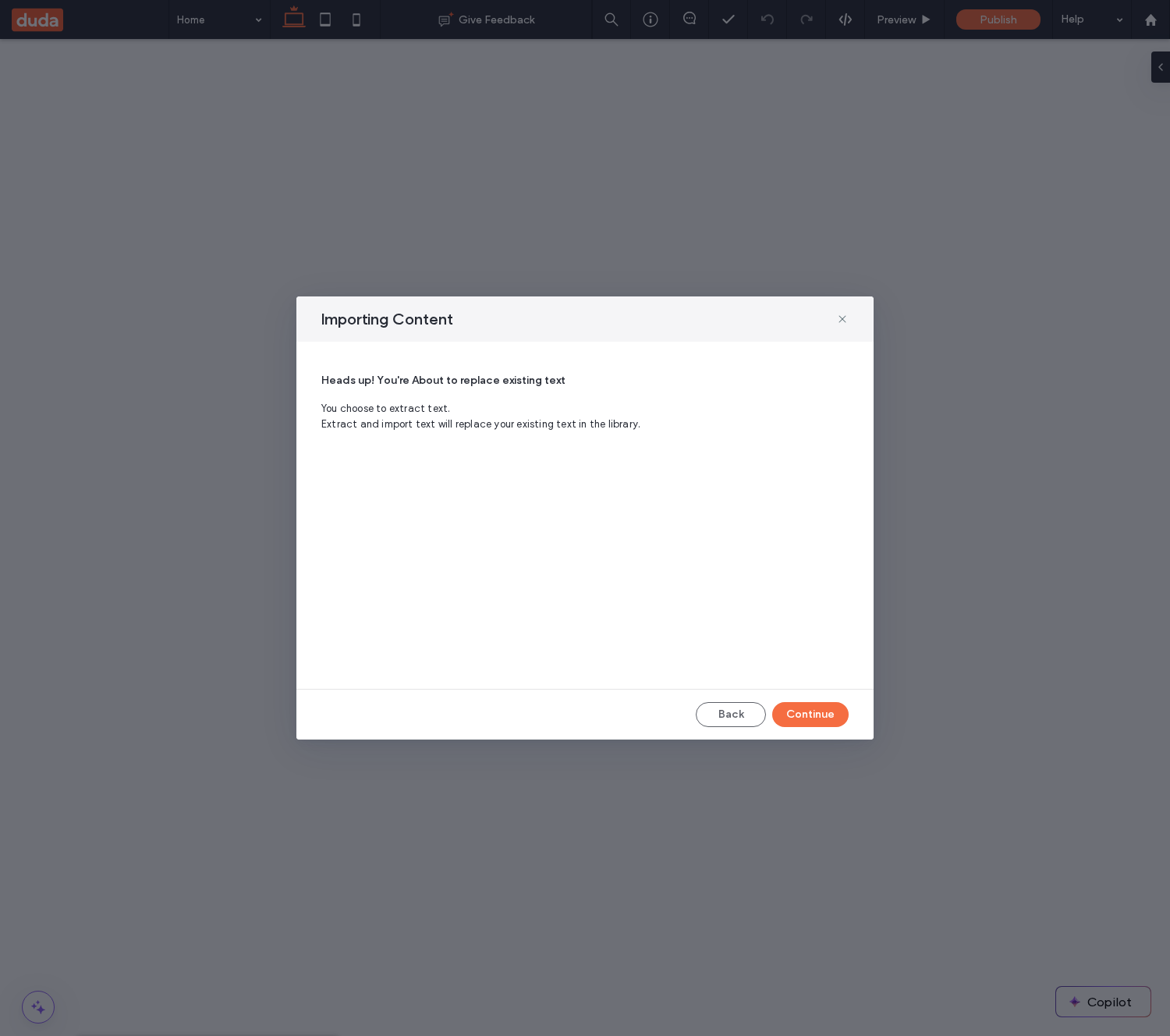
click at [739, 721] on button "Back" at bounding box center [731, 715] width 71 height 25
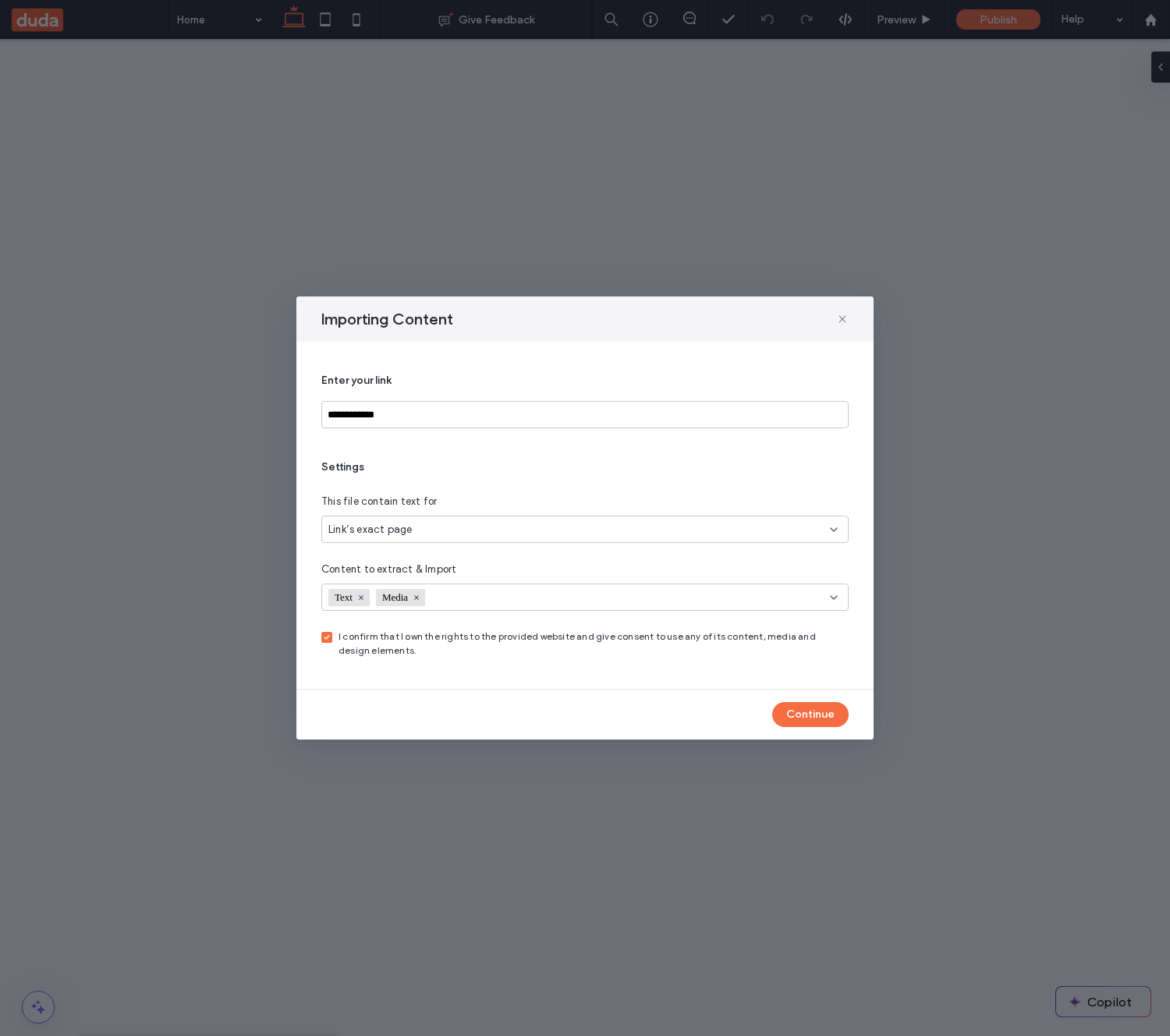
click at [329, 638] on icon at bounding box center [327, 637] width 7 height 5
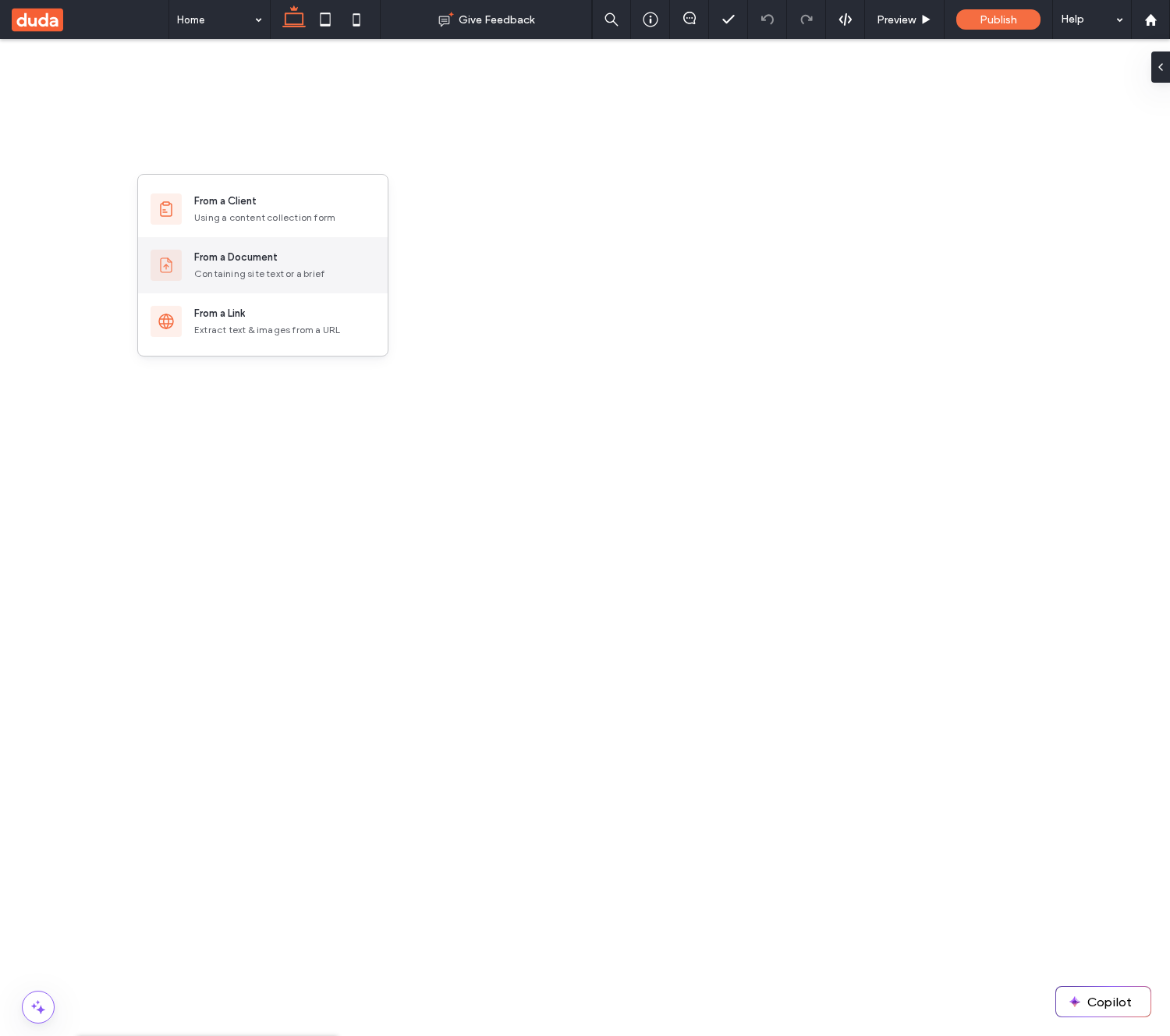
click at [277, 252] on div "From a Document" at bounding box center [285, 257] width 181 height 15
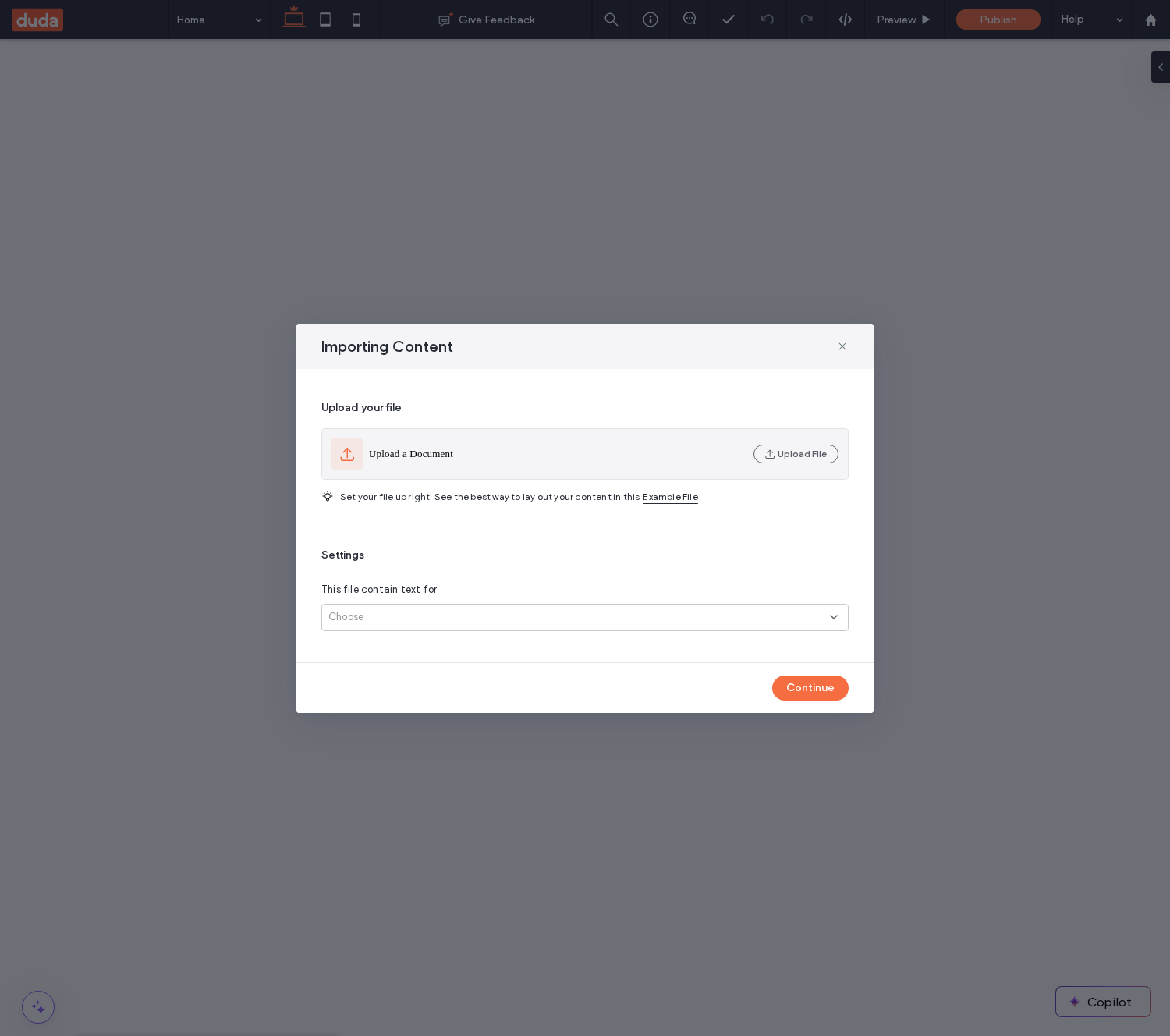
click at [569, 462] on div "Upload a Document" at bounding box center [539, 454] width 415 height 31
click at [797, 449] on button "Upload File" at bounding box center [796, 455] width 85 height 19
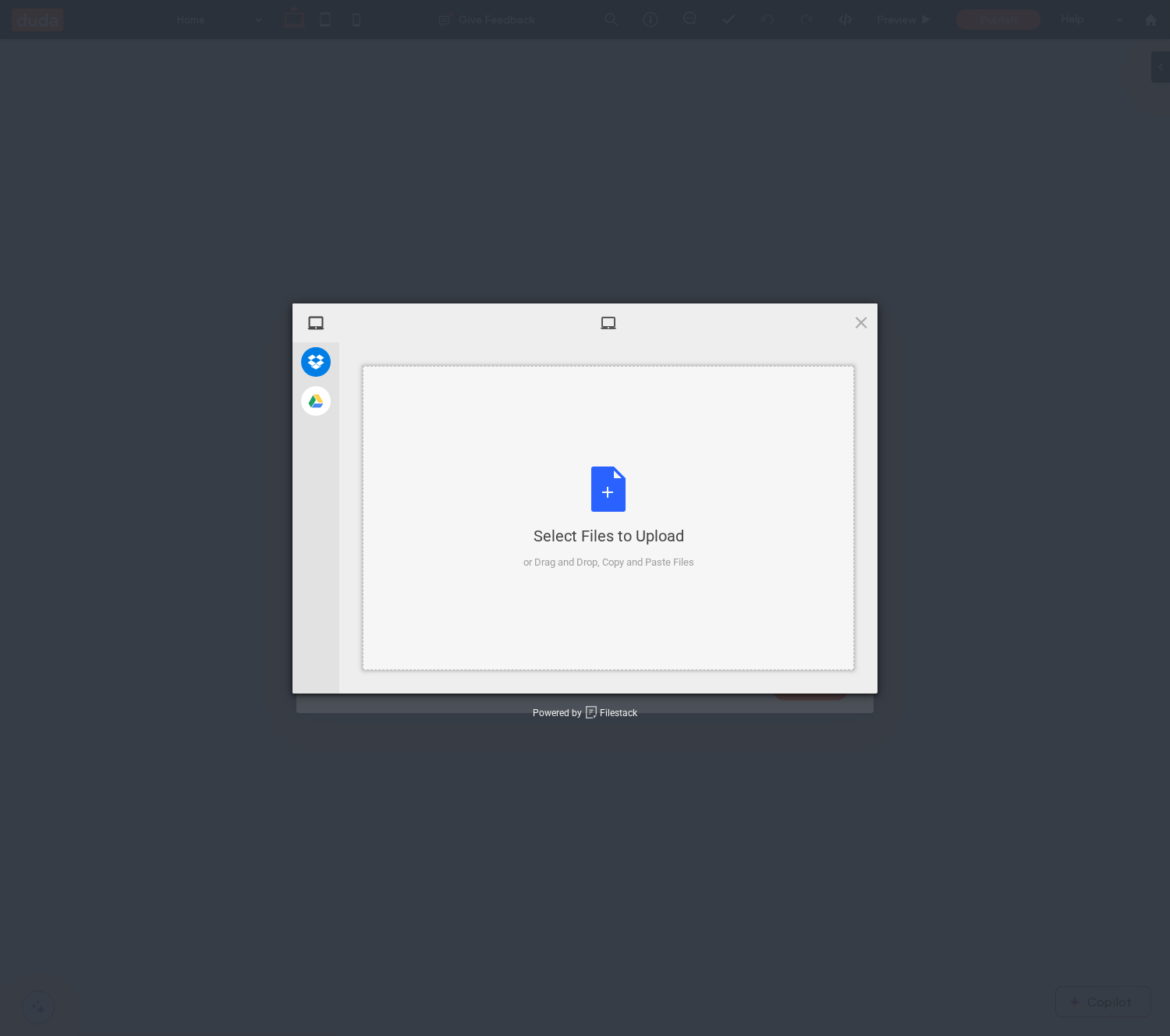
click at [610, 491] on div "Select Files to Upload or Drag and Drop, Copy and Paste Files" at bounding box center [608, 518] width 171 height 104
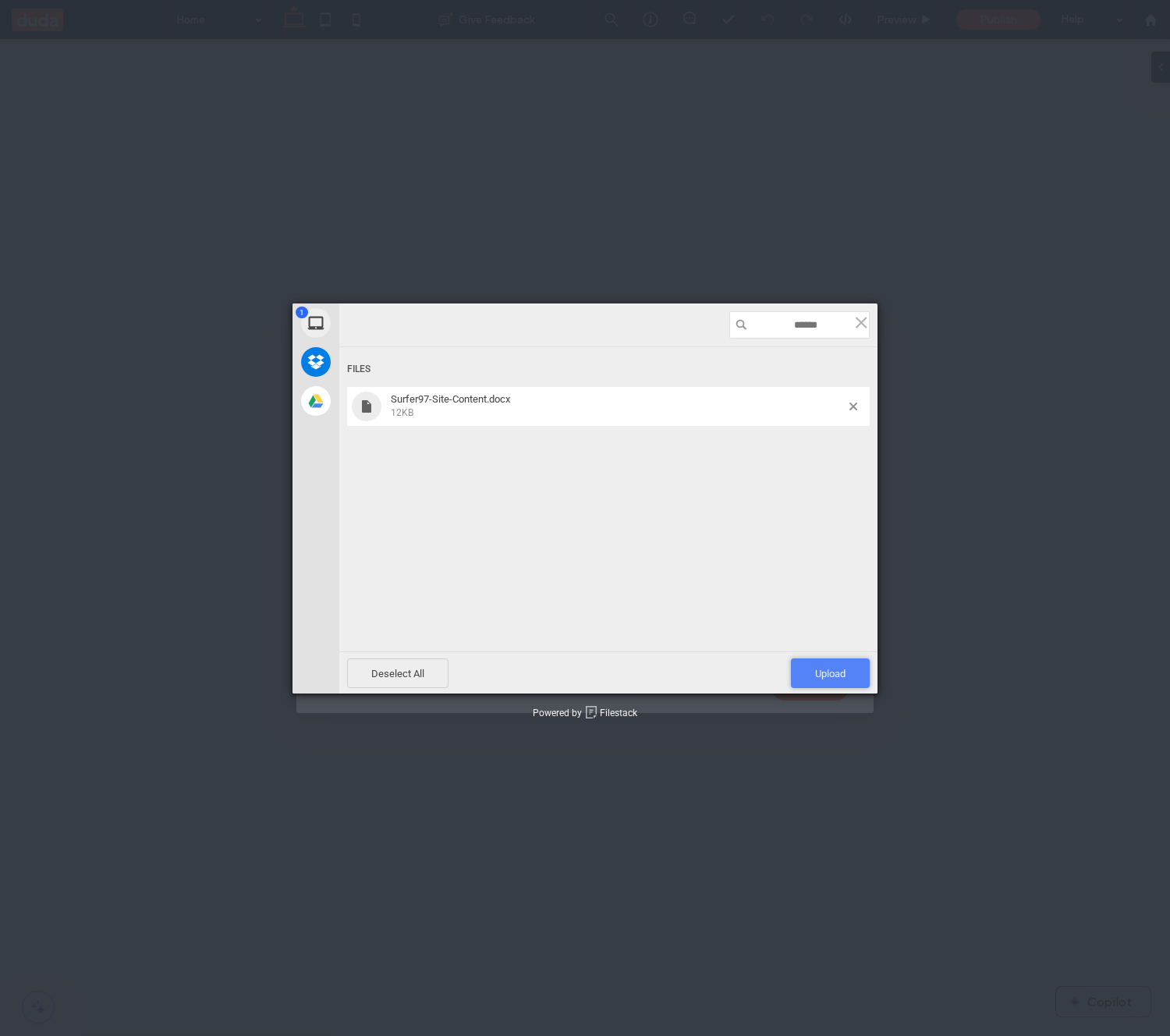
click at [829, 661] on span "Upload 1" at bounding box center [830, 673] width 79 height 30
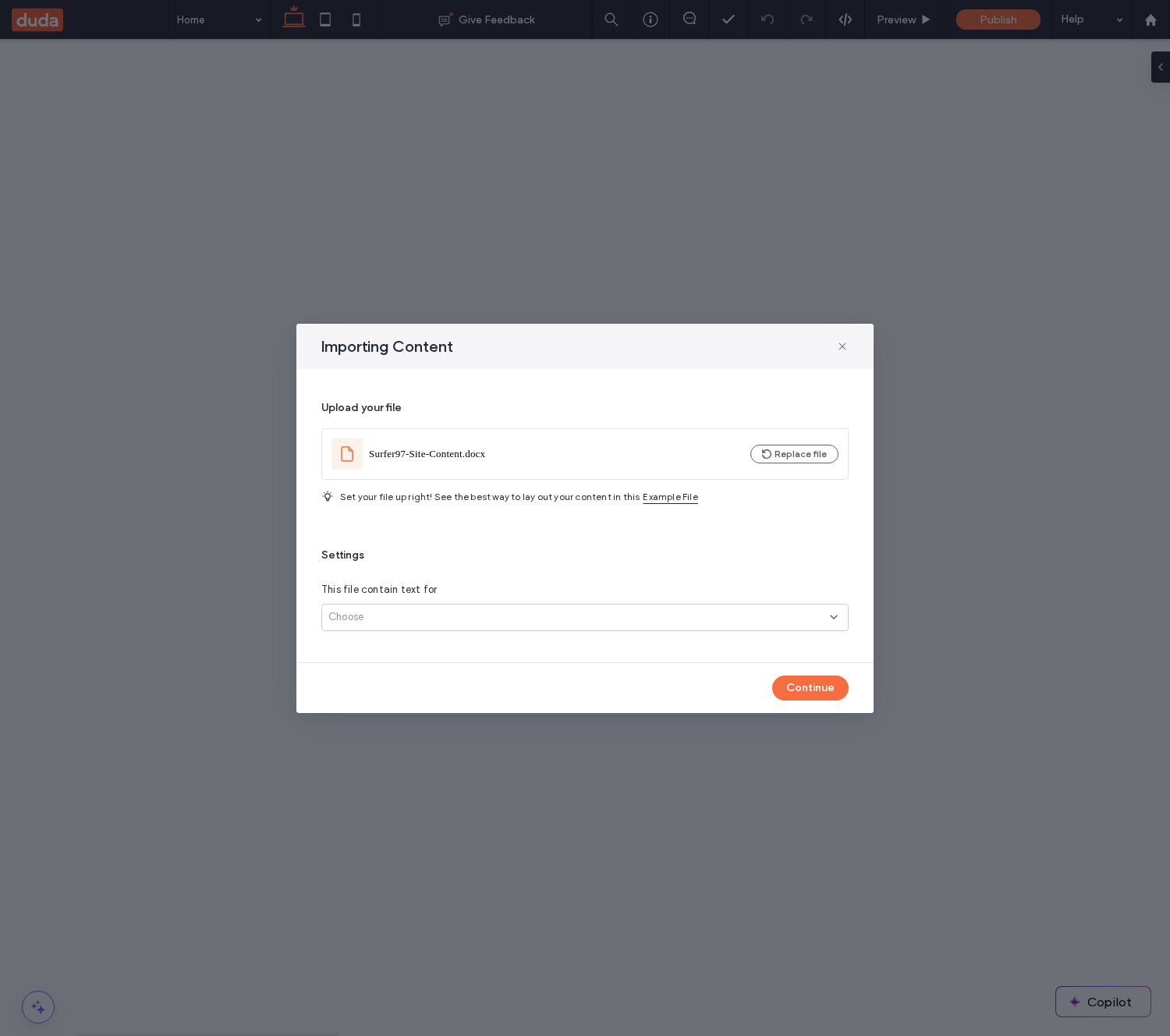
click at [597, 628] on div "Choose" at bounding box center [584, 617] width 527 height 28
click at [582, 648] on div "Only one page" at bounding box center [585, 644] width 526 height 28
click at [805, 692] on button "Continue" at bounding box center [810, 688] width 76 height 25
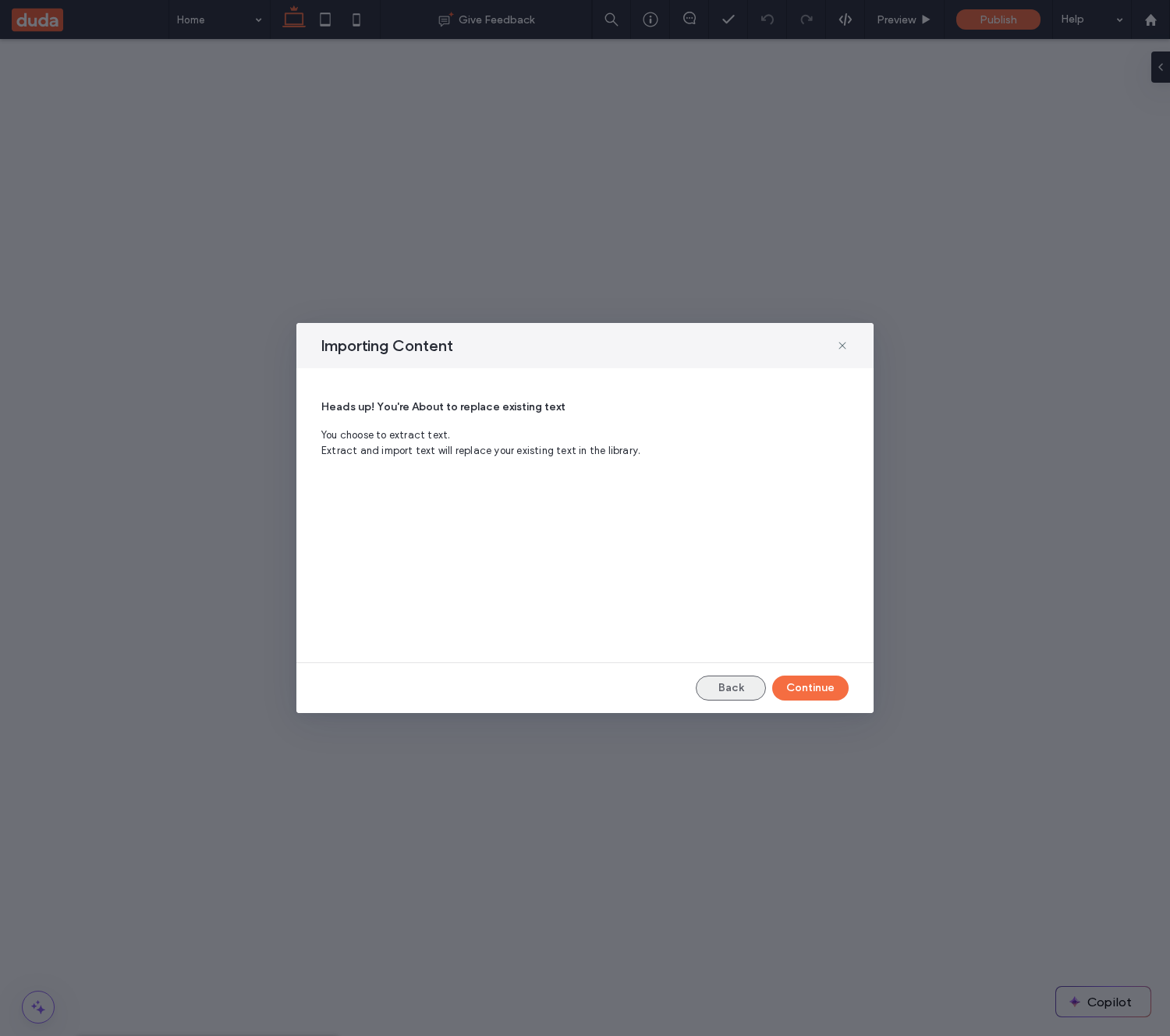
click at [723, 682] on button "Back" at bounding box center [731, 688] width 71 height 25
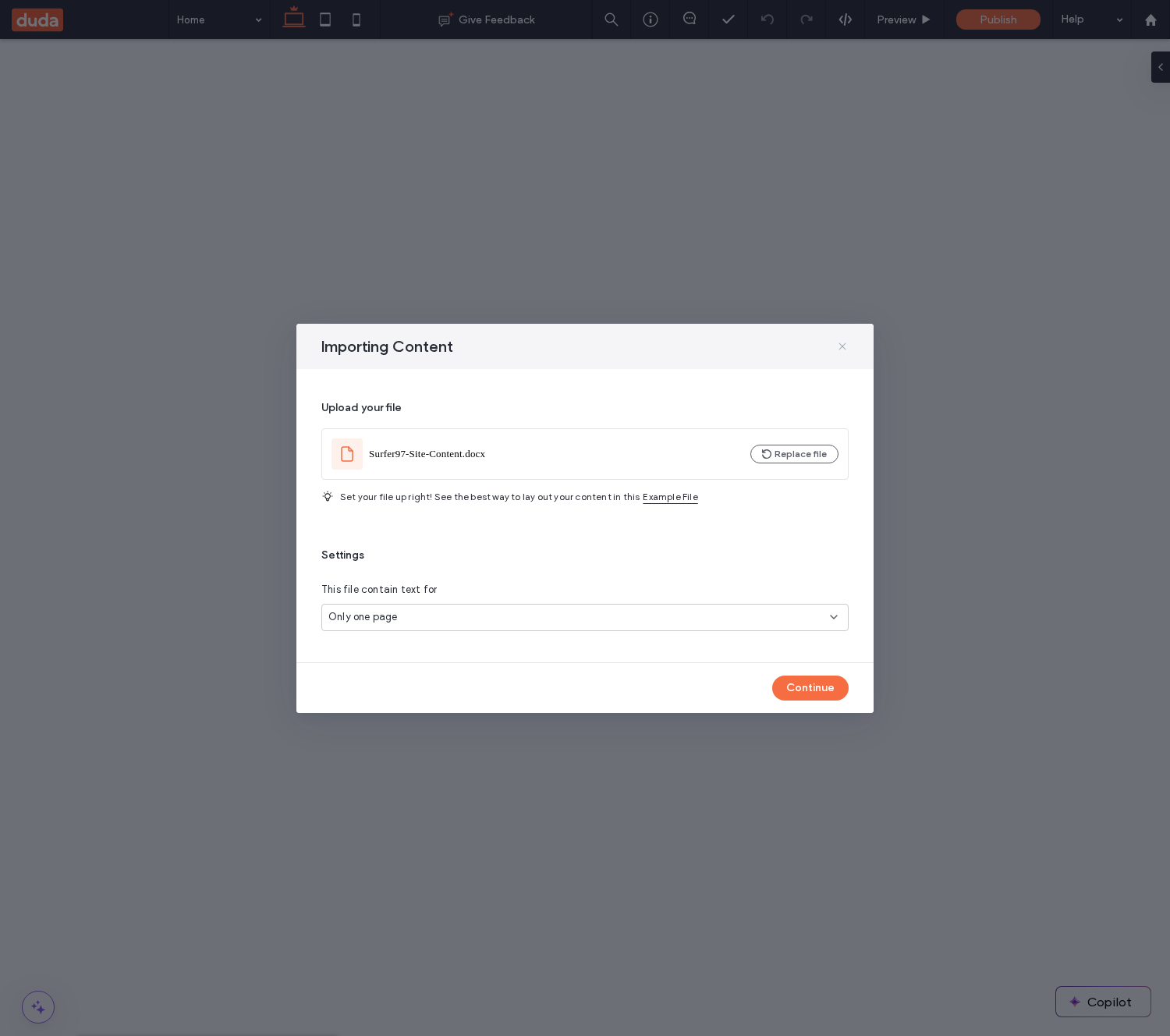
drag, startPoint x: 842, startPoint y: 350, endPoint x: 722, endPoint y: 388, distance: 125.9
click at [842, 350] on icon at bounding box center [841, 346] width 12 height 12
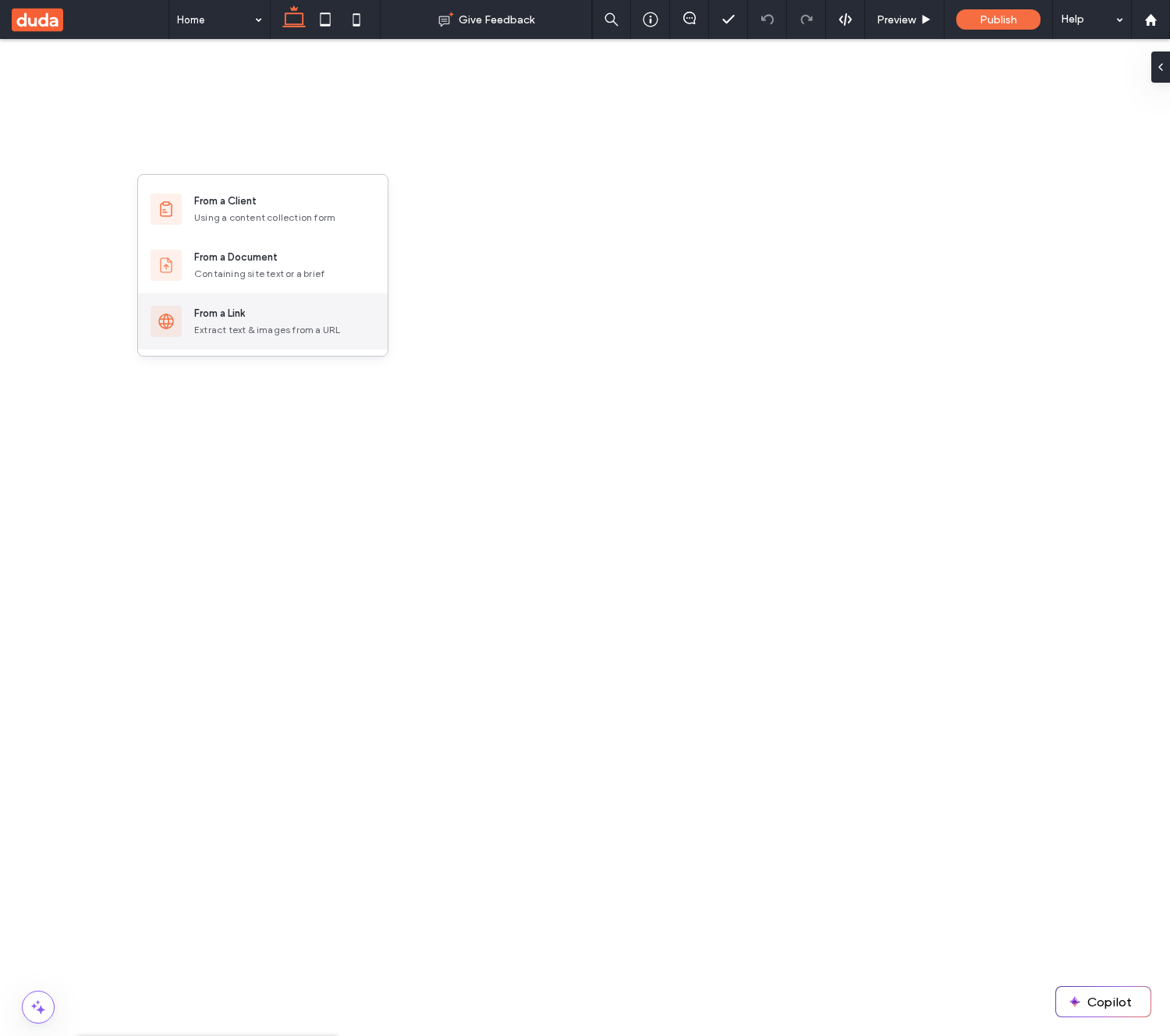
click at [225, 307] on div "From a Link" at bounding box center [219, 314] width 50 height 15
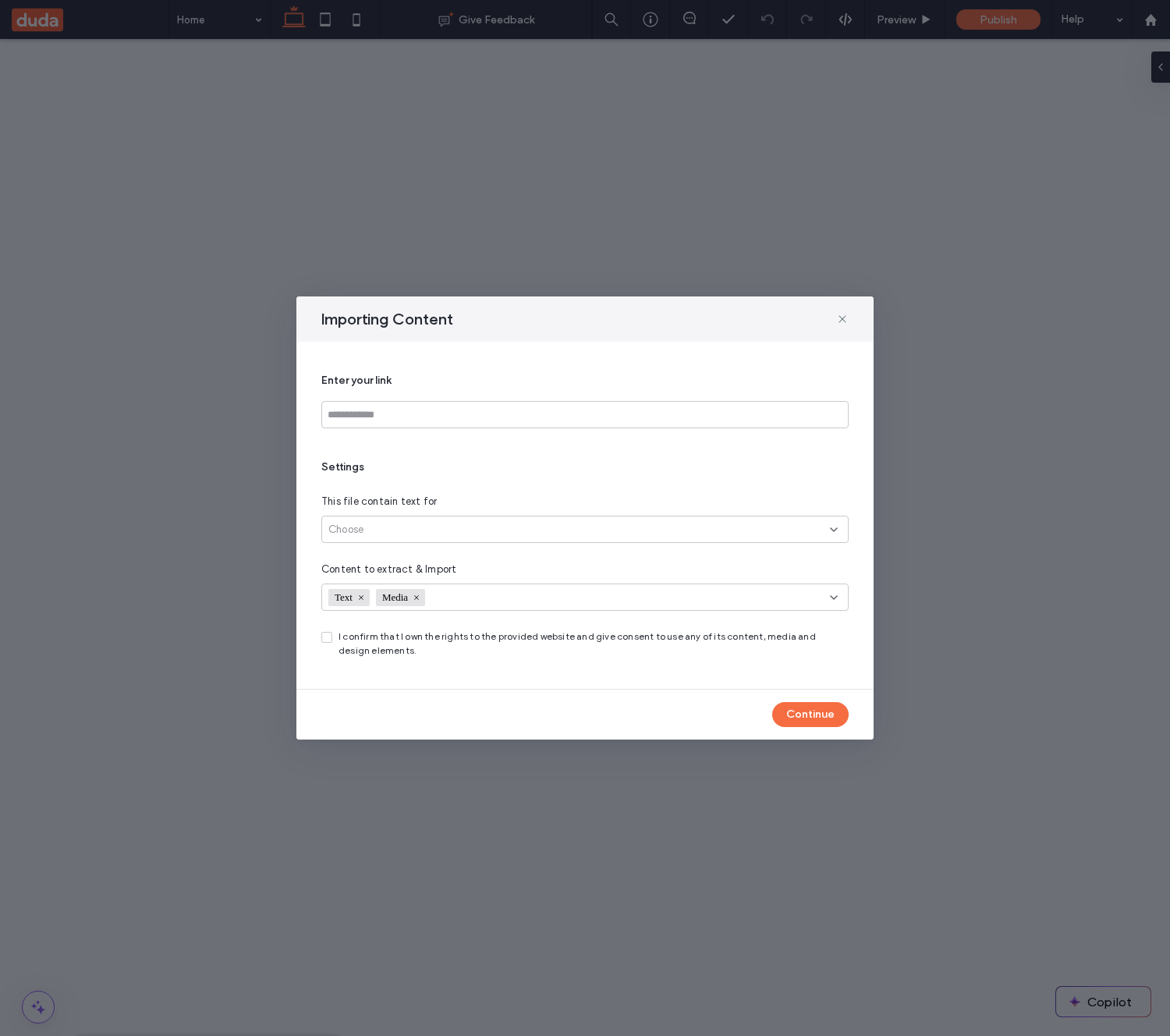
click at [444, 528] on div "Choose" at bounding box center [579, 530] width 501 height 15
click at [434, 578] on span "All site’s pages (up to 30)" at bounding box center [390, 584] width 122 height 15
click at [432, 413] on input at bounding box center [584, 415] width 527 height 28
type input "********"
click at [797, 714] on button "Continue" at bounding box center [810, 715] width 76 height 25
